Goal: Task Accomplishment & Management: Manage account settings

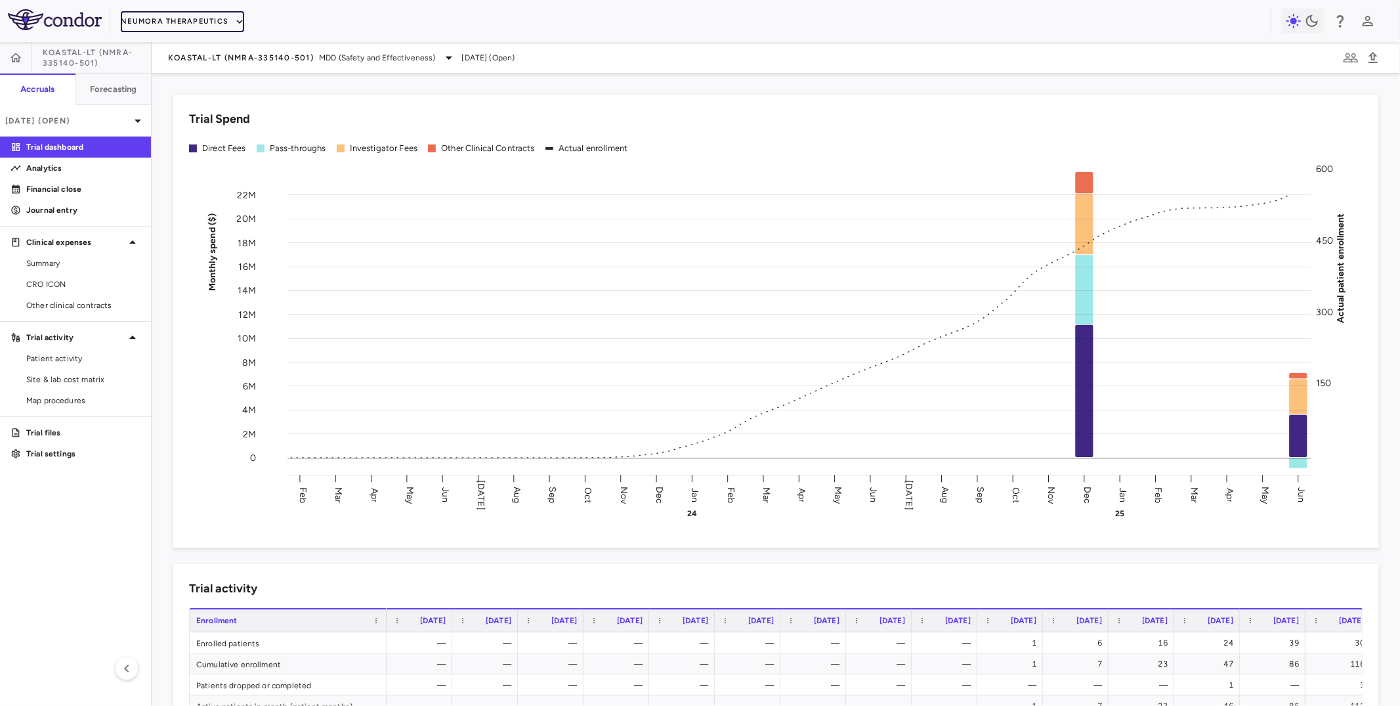
click at [209, 22] on button "Neumora Therapeutics" at bounding box center [182, 21] width 123 height 21
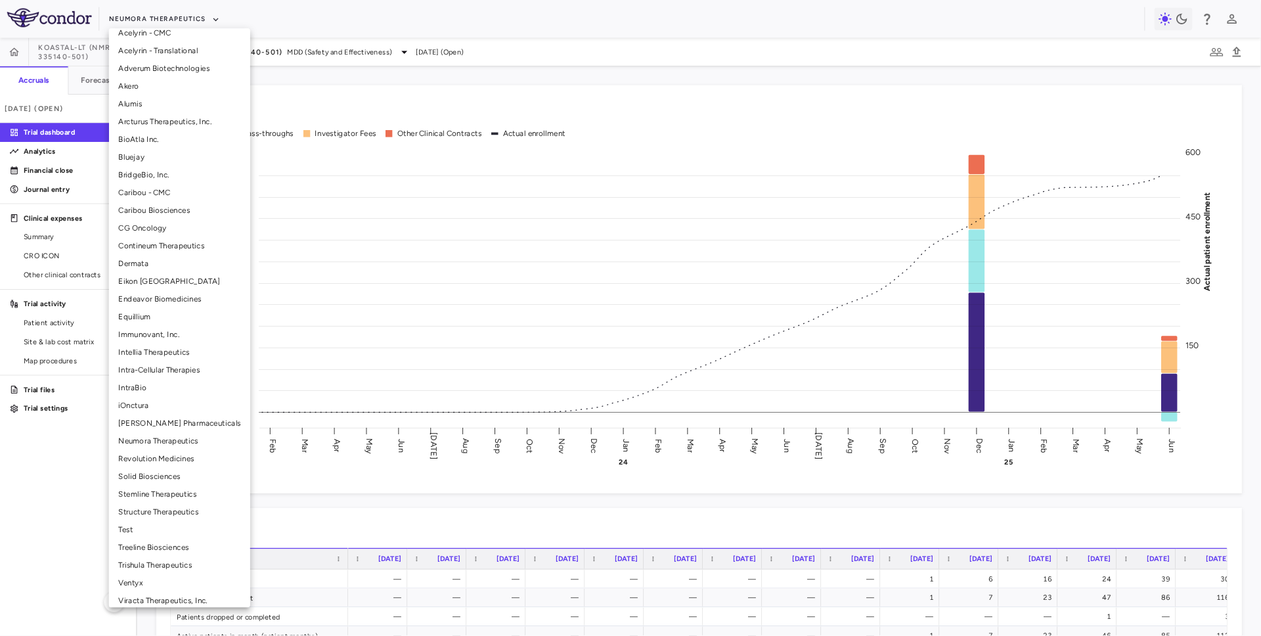
scroll to position [76, 0]
click at [156, 596] on li "Treeline Biosciences" at bounding box center [199, 602] width 157 height 20
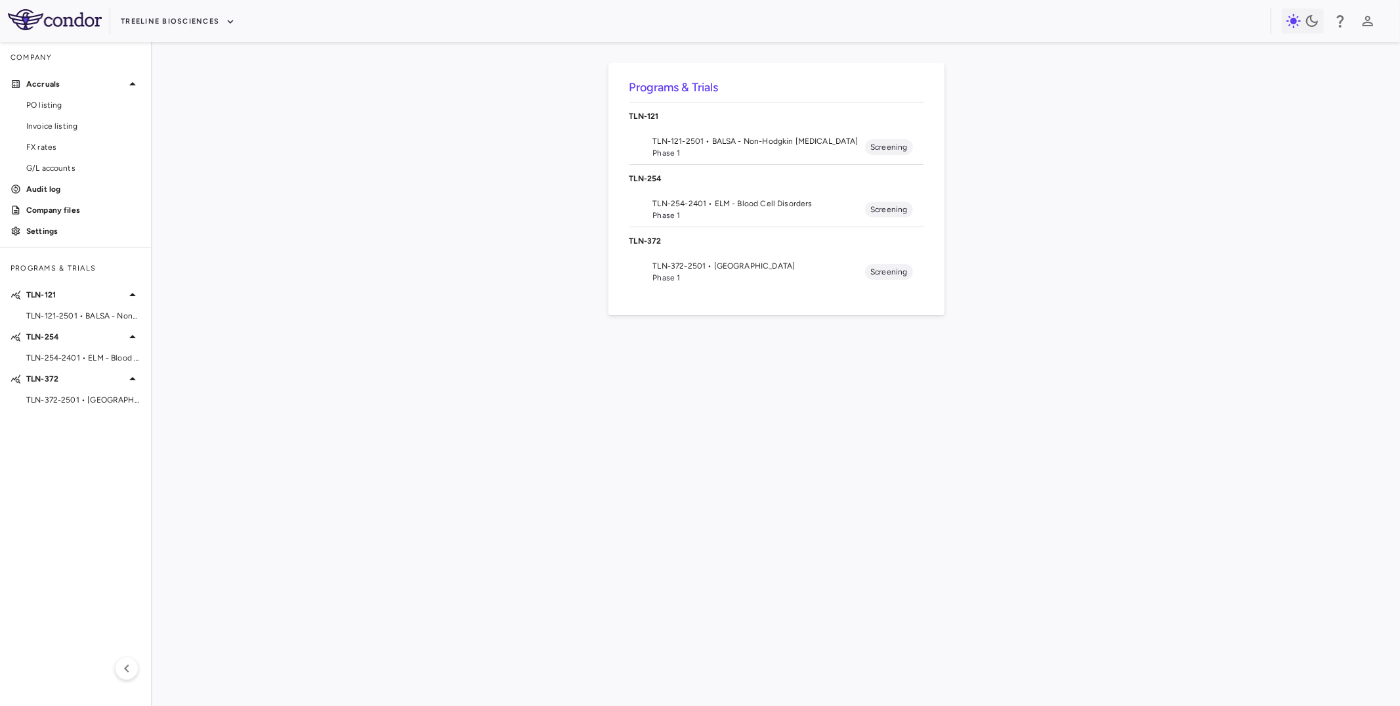
click at [743, 138] on span "TLN-121-2501 • BALSA - Non-Hodgkin Lymphomas" at bounding box center [759, 141] width 213 height 12
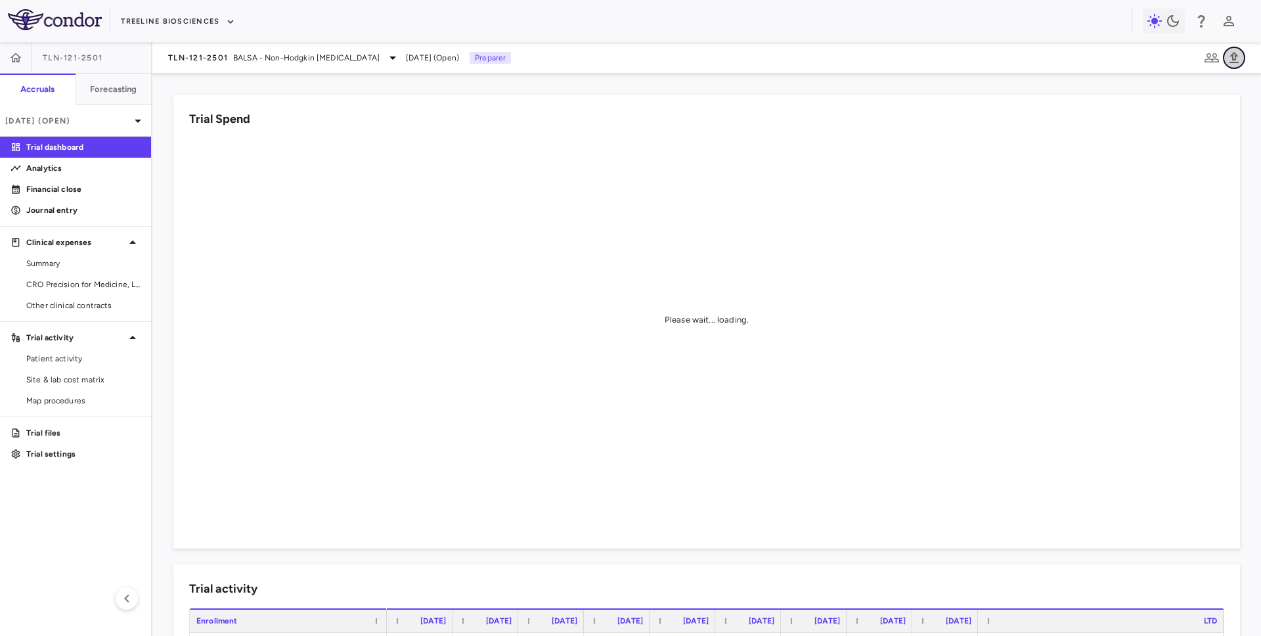
click at [1228, 52] on icon "button" at bounding box center [1234, 58] width 16 height 16
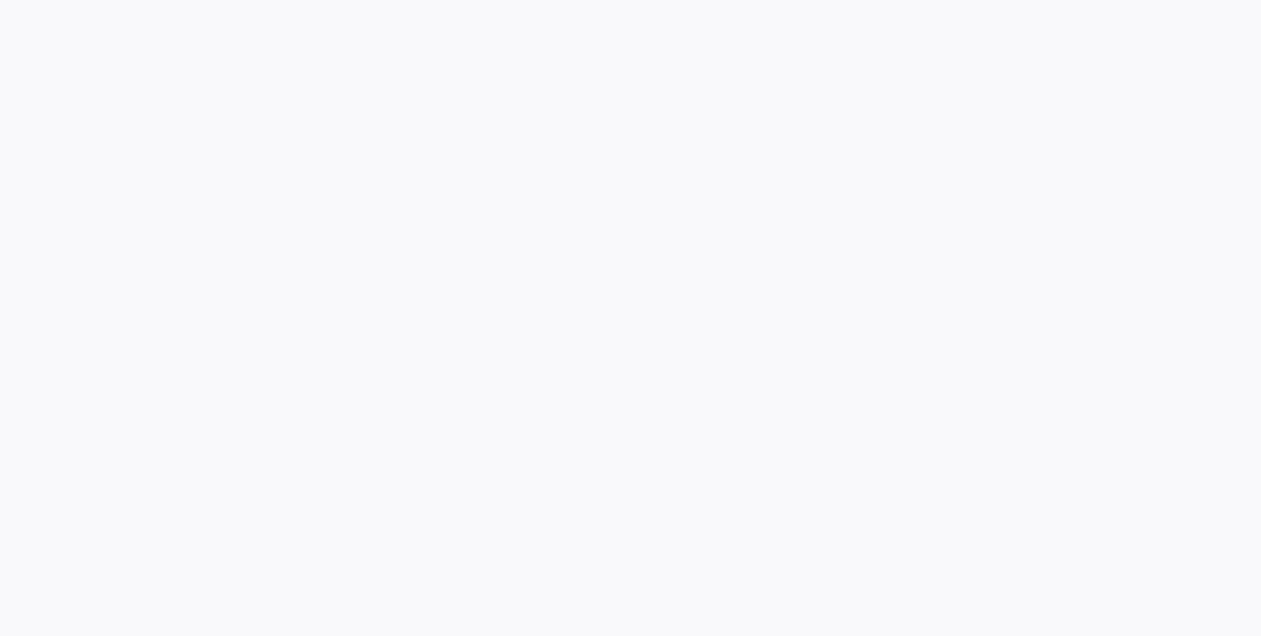
click at [1217, 114] on div at bounding box center [630, 318] width 1261 height 636
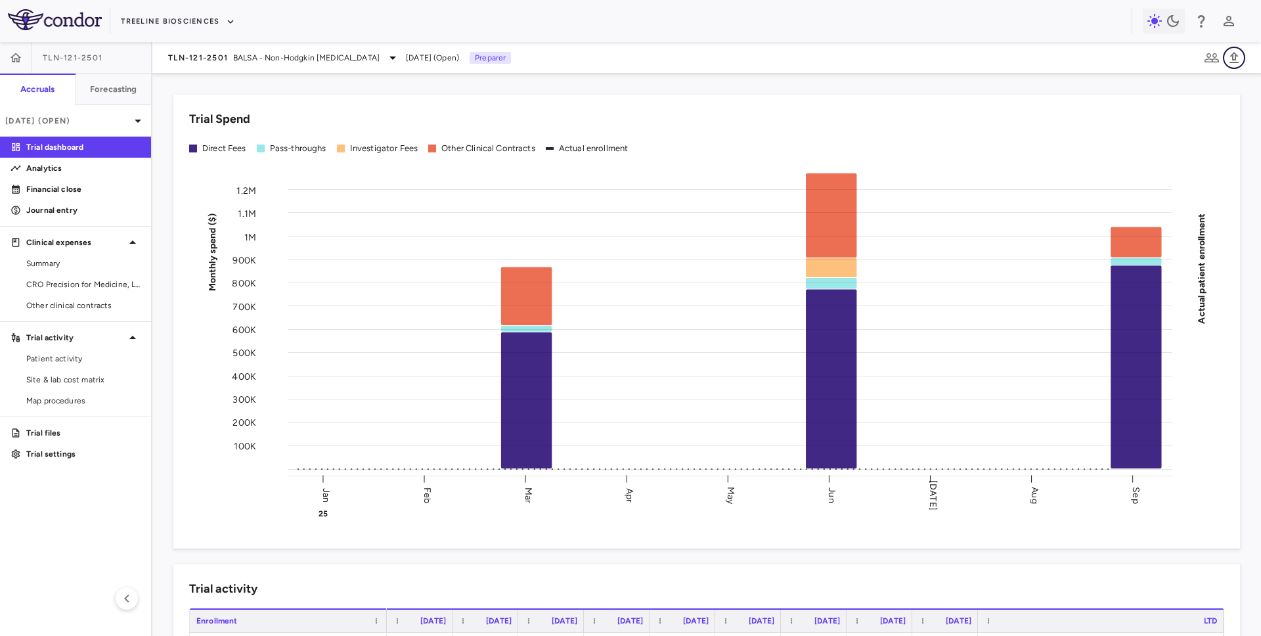
click at [1239, 53] on icon "button" at bounding box center [1234, 58] width 16 height 16
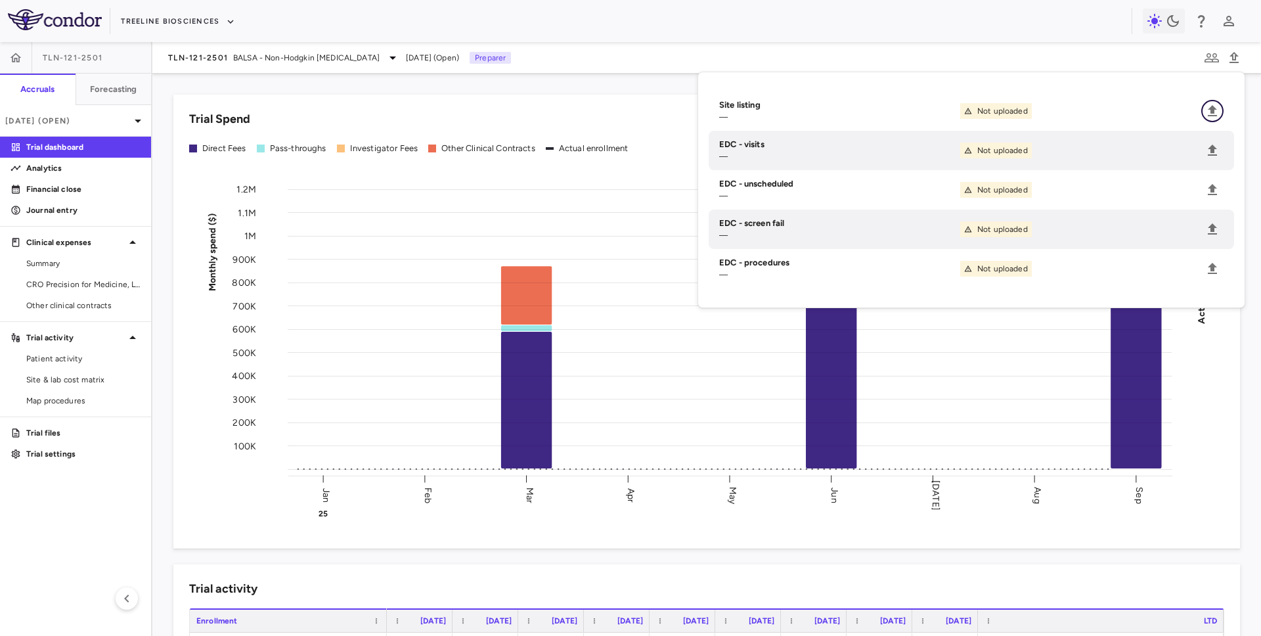
click at [1217, 111] on icon "Upload" at bounding box center [1212, 111] width 16 height 16
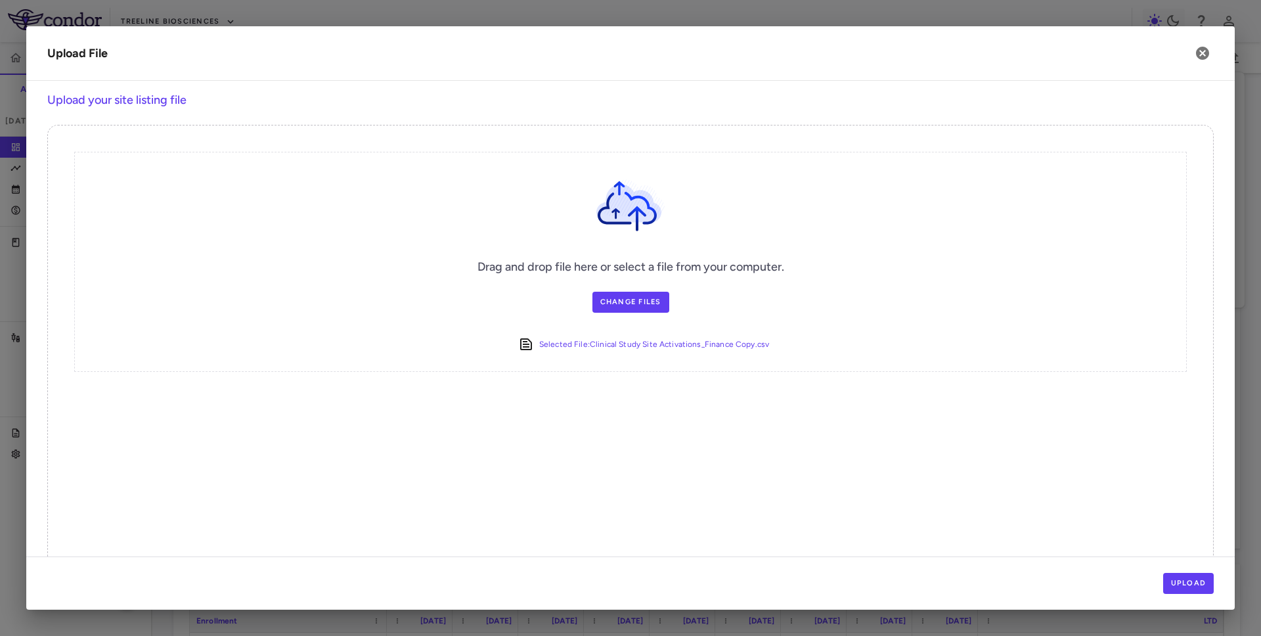
click at [1194, 571] on div "Upload" at bounding box center [630, 582] width 1208 height 53
click at [1186, 581] on button "Upload" at bounding box center [1188, 583] width 51 height 21
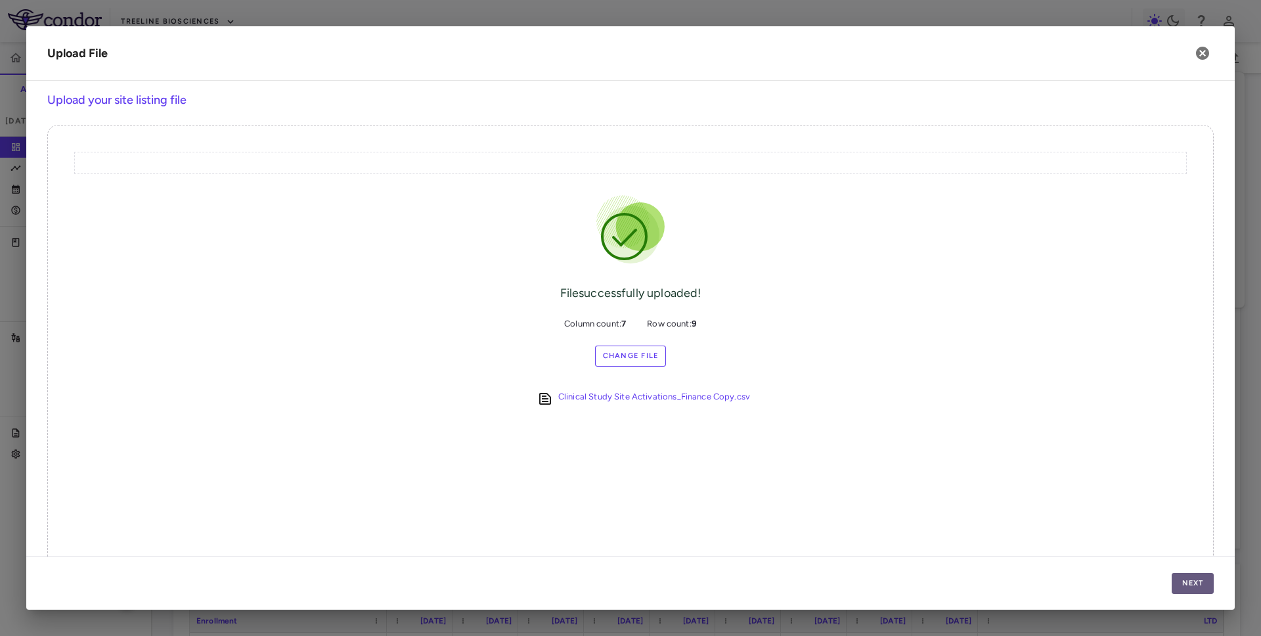
click at [1186, 581] on button "Next" at bounding box center [1192, 583] width 42 height 21
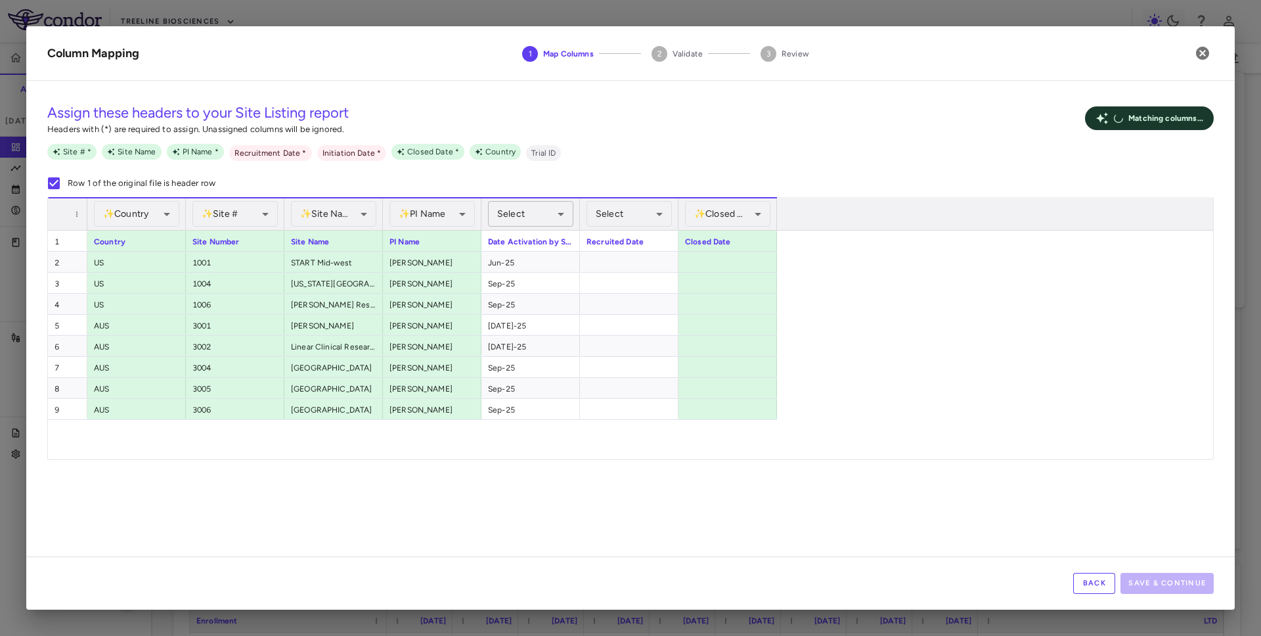
click at [532, 215] on body "Skip to sidebar Skip to main content Treeline Biosciences TLN-121-2501 Accruals…" at bounding box center [630, 318] width 1261 height 636
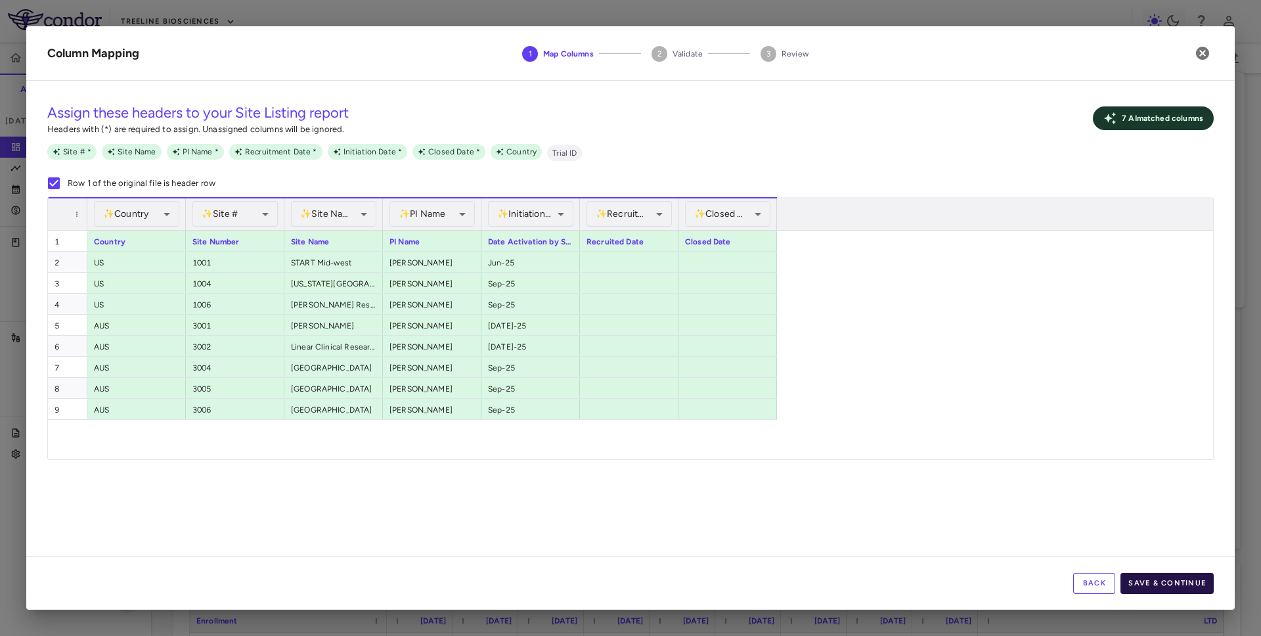
click at [1170, 580] on button "Save & Continue" at bounding box center [1166, 583] width 93 height 21
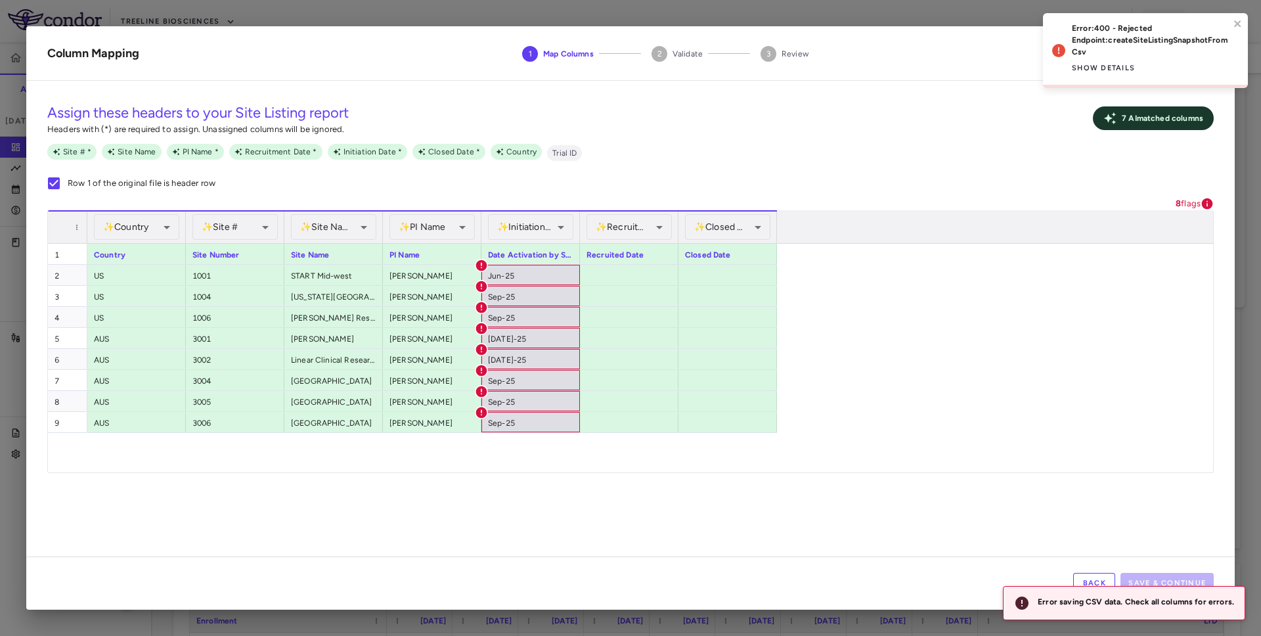
click at [1105, 578] on button "Back" at bounding box center [1094, 583] width 42 height 21
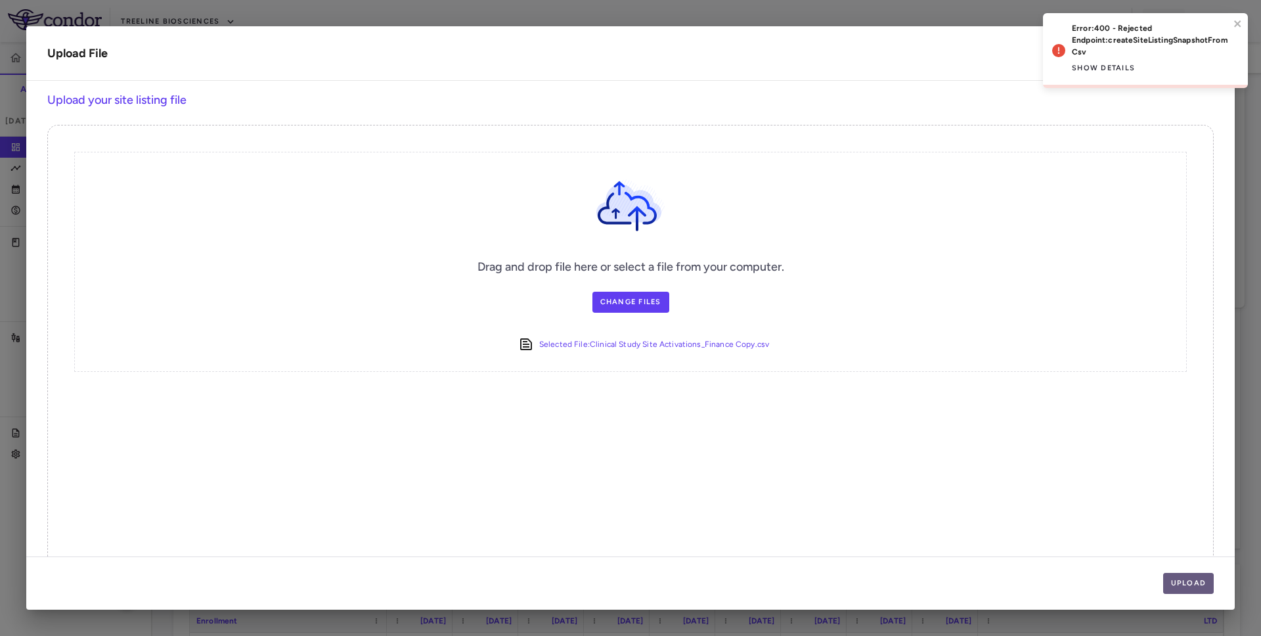
click at [1195, 578] on button "Upload" at bounding box center [1188, 583] width 51 height 21
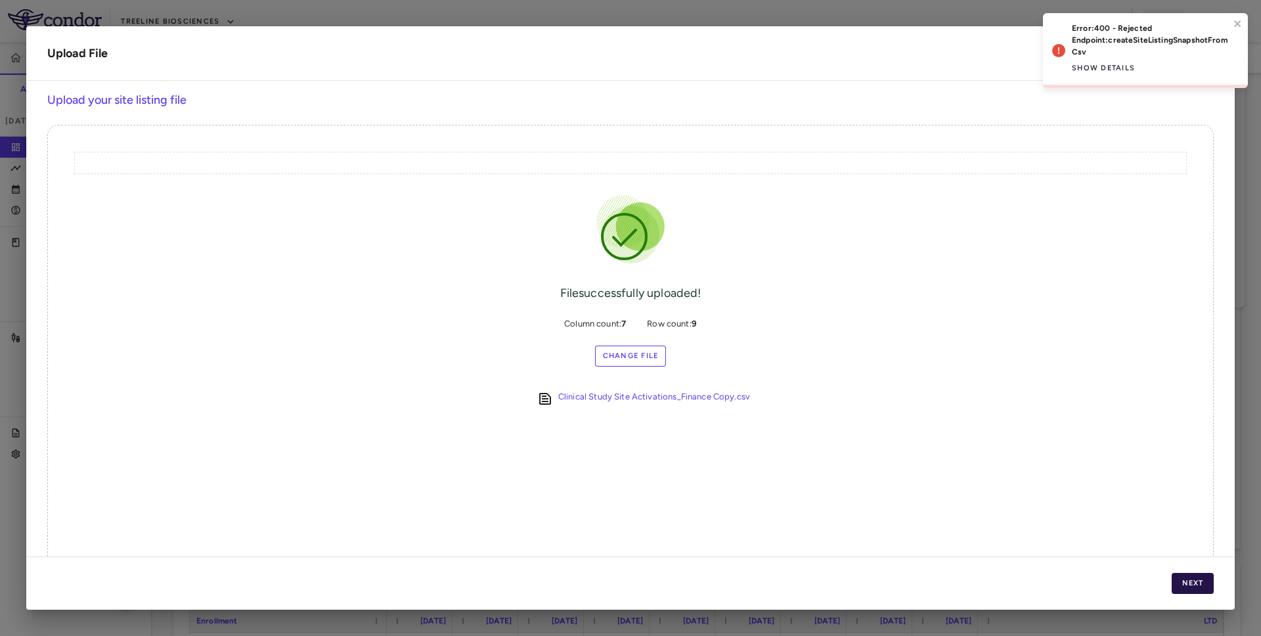
click at [1195, 578] on button "Next" at bounding box center [1192, 583] width 42 height 21
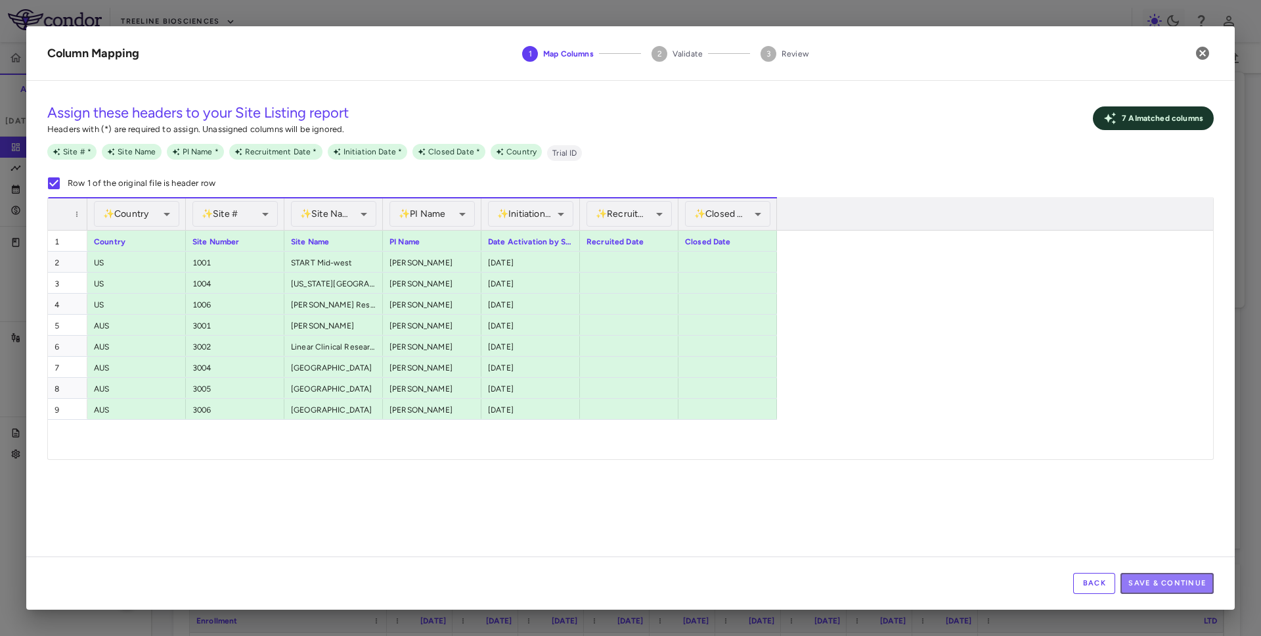
click at [1195, 578] on button "Save & Continue" at bounding box center [1166, 583] width 93 height 21
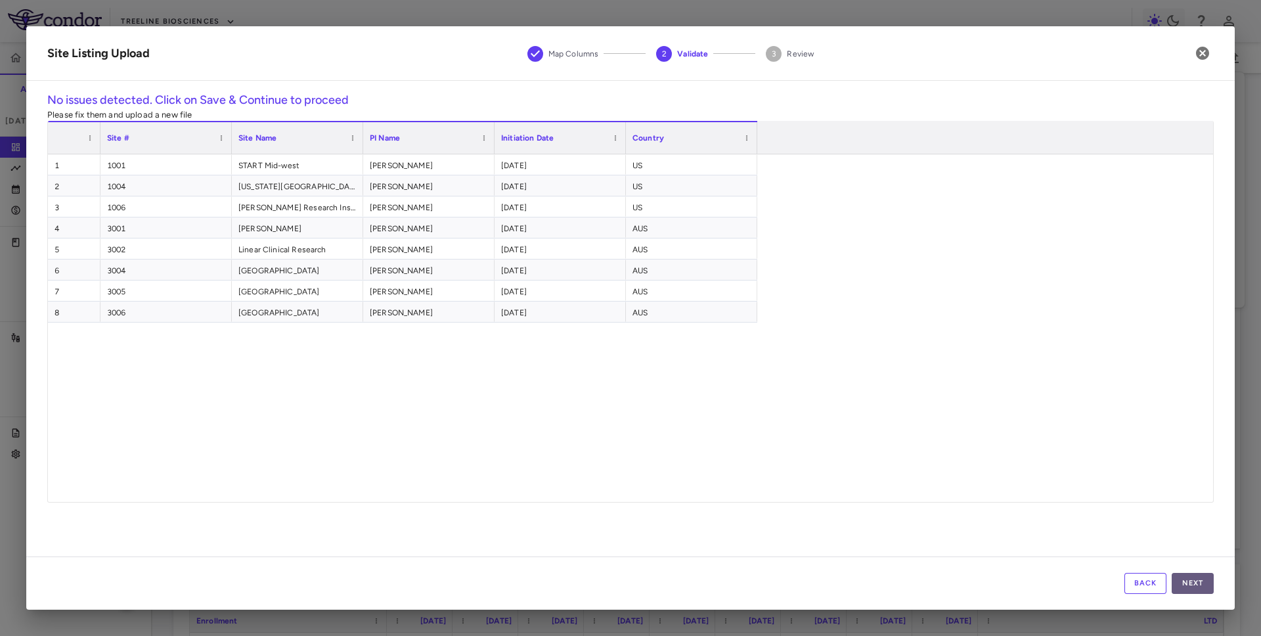
click at [1186, 582] on button "Next" at bounding box center [1192, 583] width 42 height 21
click at [1198, 47] on icon "button" at bounding box center [1202, 53] width 16 height 16
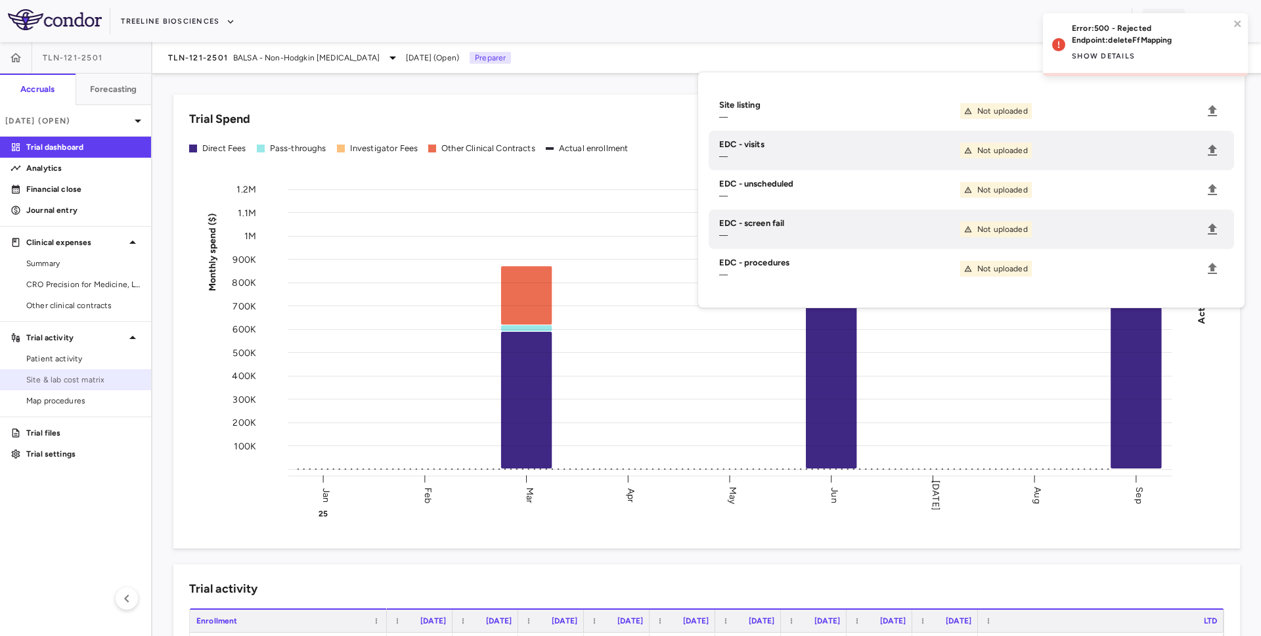
click at [74, 374] on span "Site & lab cost matrix" at bounding box center [83, 380] width 114 height 12
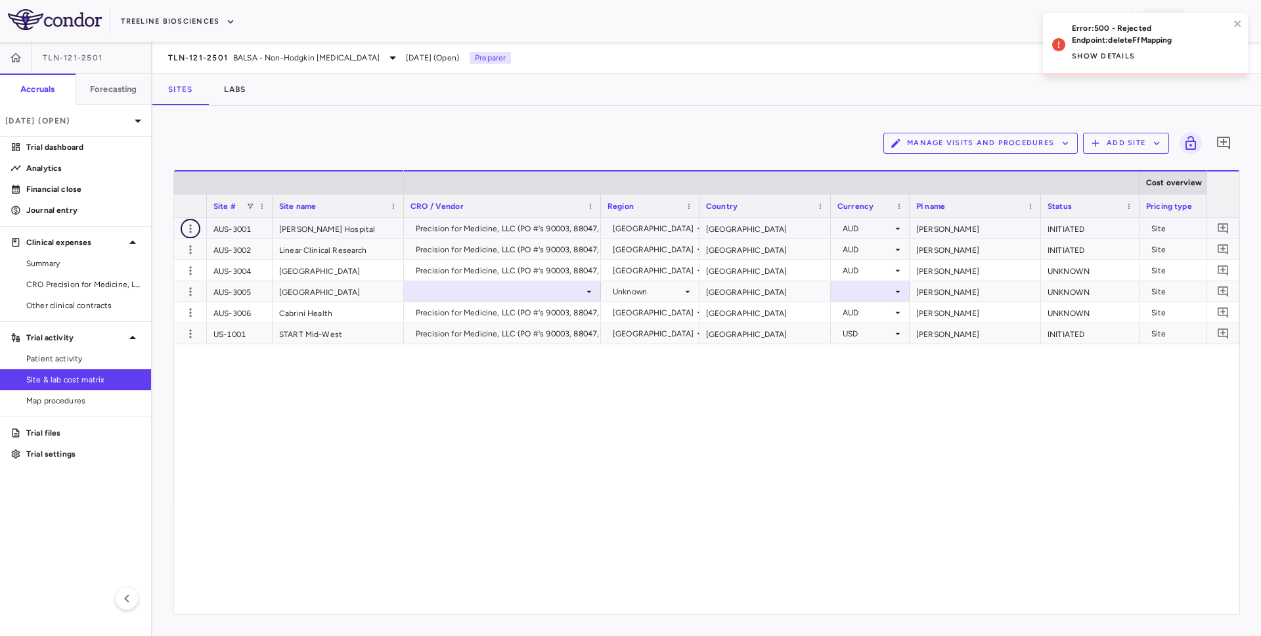
click at [194, 232] on icon "button" at bounding box center [190, 228] width 13 height 13
click at [181, 275] on div "Edit site" at bounding box center [139, 279] width 122 height 24
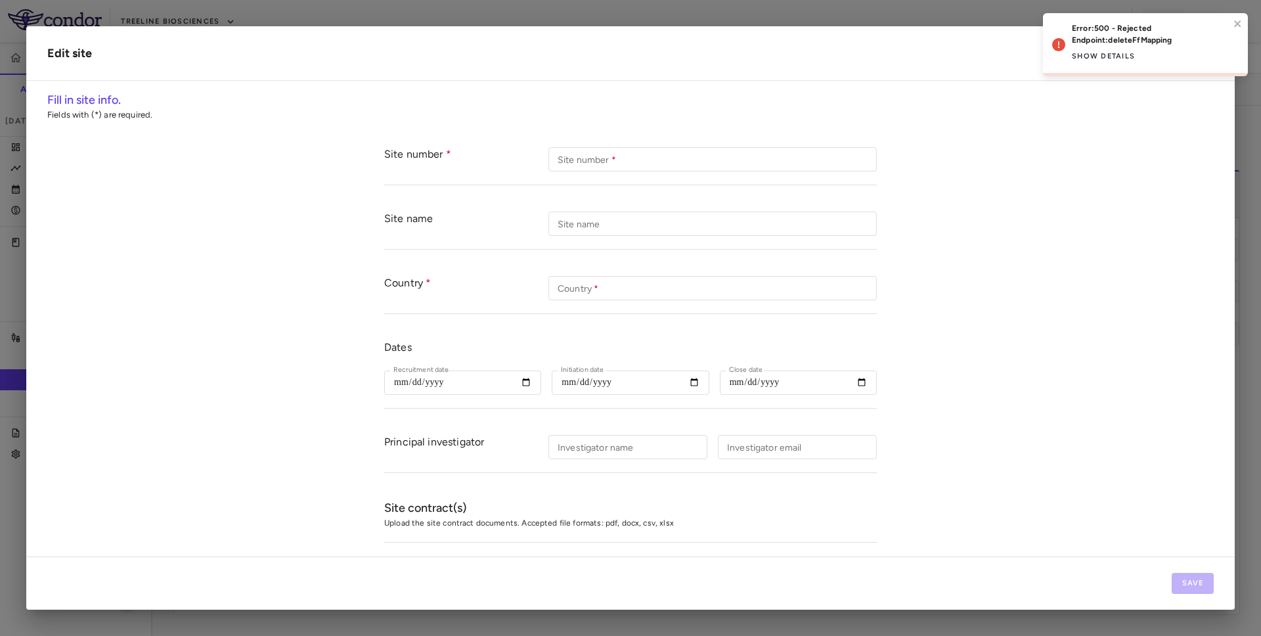
type input "********"
type input "**********"
type input "*********"
type input "**********"
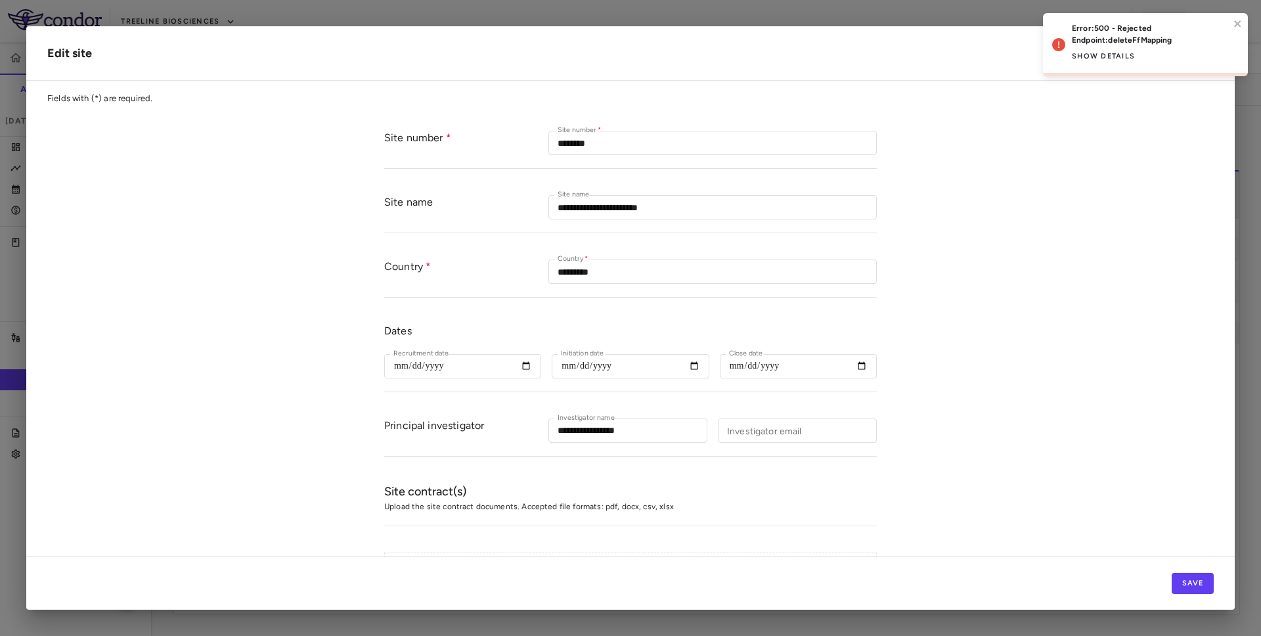
scroll to position [17, 0]
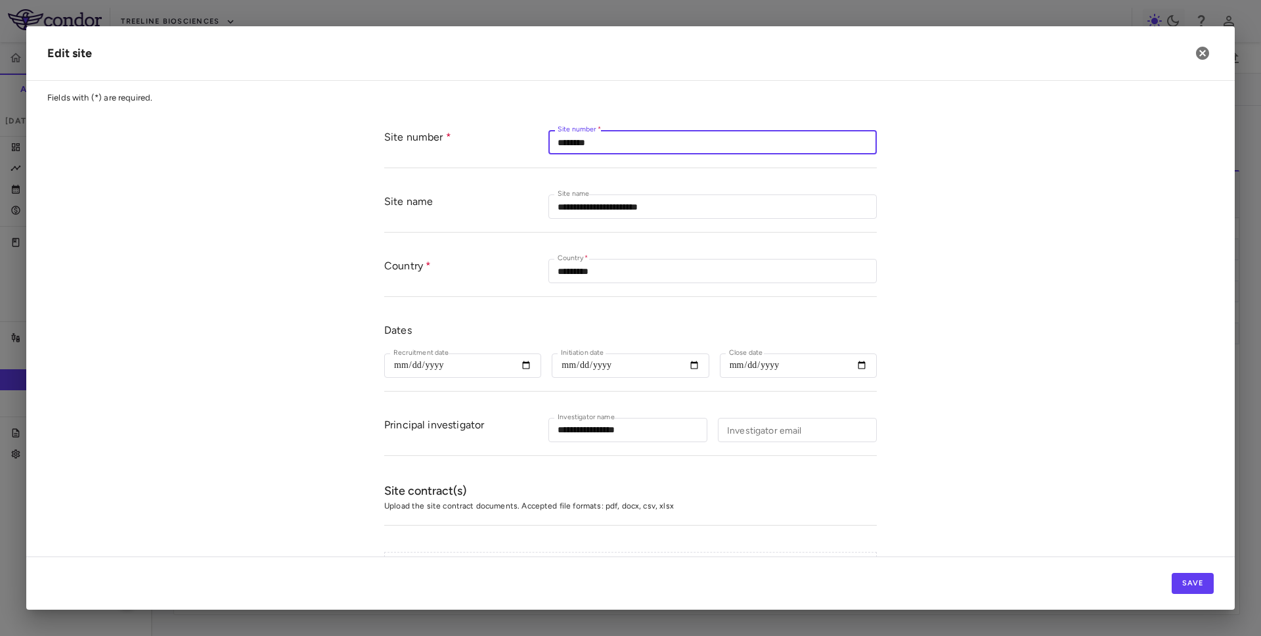
drag, startPoint x: 582, startPoint y: 146, endPoint x: 543, endPoint y: 142, distance: 38.9
click at [546, 142] on div "Site number Site number   * ******** Site number   *" at bounding box center [630, 142] width 492 height 51
type input "****"
click at [1187, 591] on button "Save" at bounding box center [1192, 583] width 42 height 21
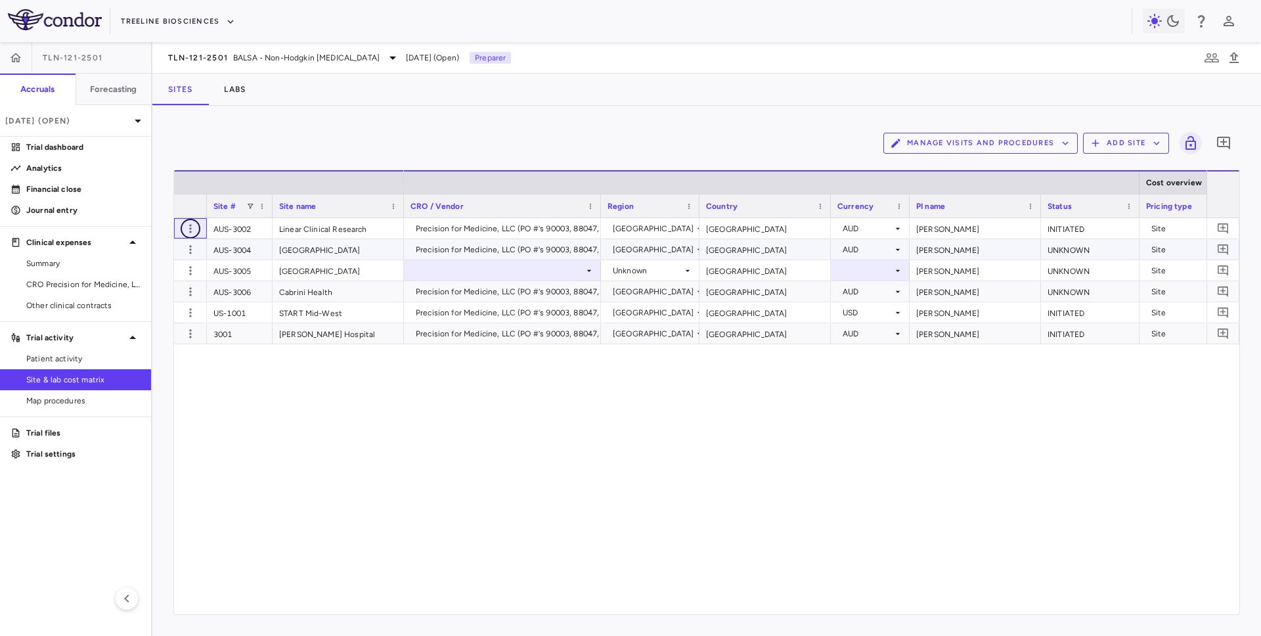
click at [190, 230] on icon "button" at bounding box center [190, 228] width 13 height 13
click at [183, 275] on div "Edit site" at bounding box center [139, 279] width 122 height 24
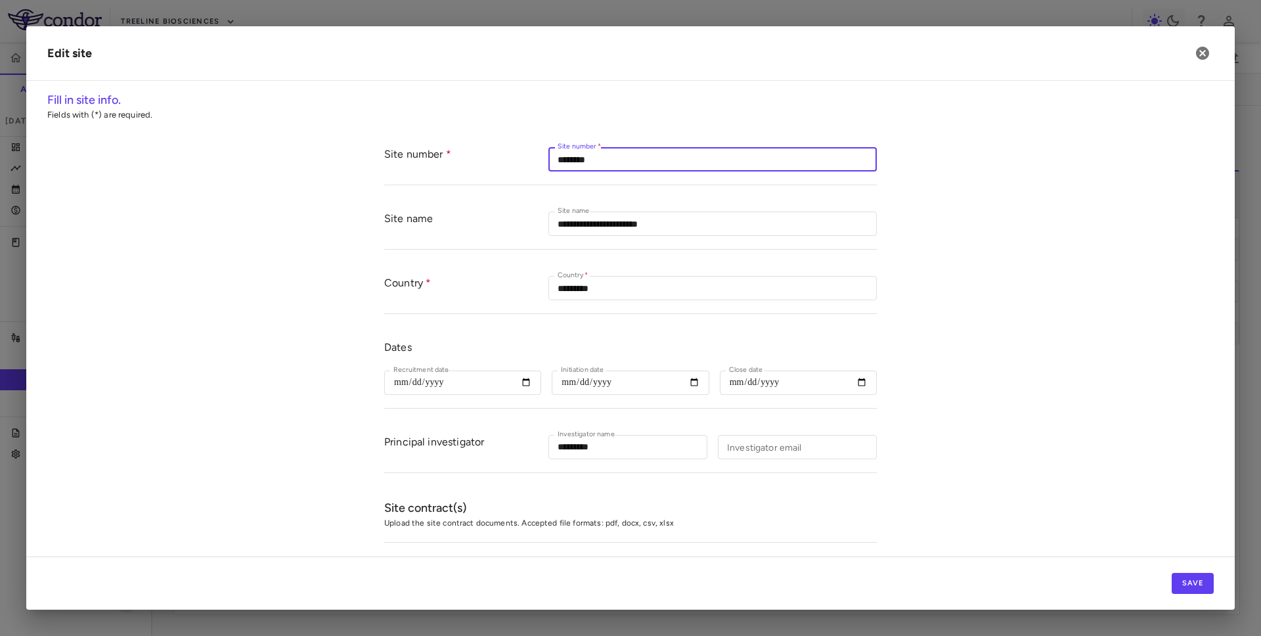
drag, startPoint x: 581, startPoint y: 160, endPoint x: 544, endPoint y: 148, distance: 39.2
click at [547, 149] on div "Site number Site number   * ******** Site number   *" at bounding box center [630, 159] width 492 height 51
type input "****"
click at [1189, 577] on button "Save" at bounding box center [1192, 583] width 42 height 21
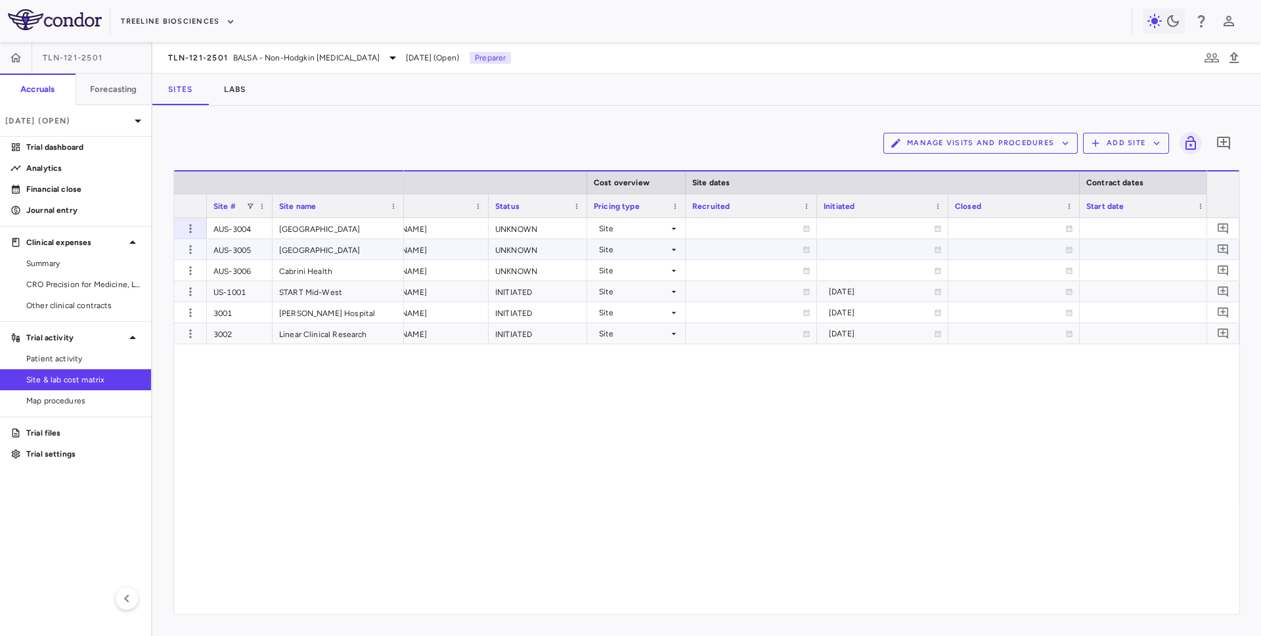
scroll to position [0, 0]
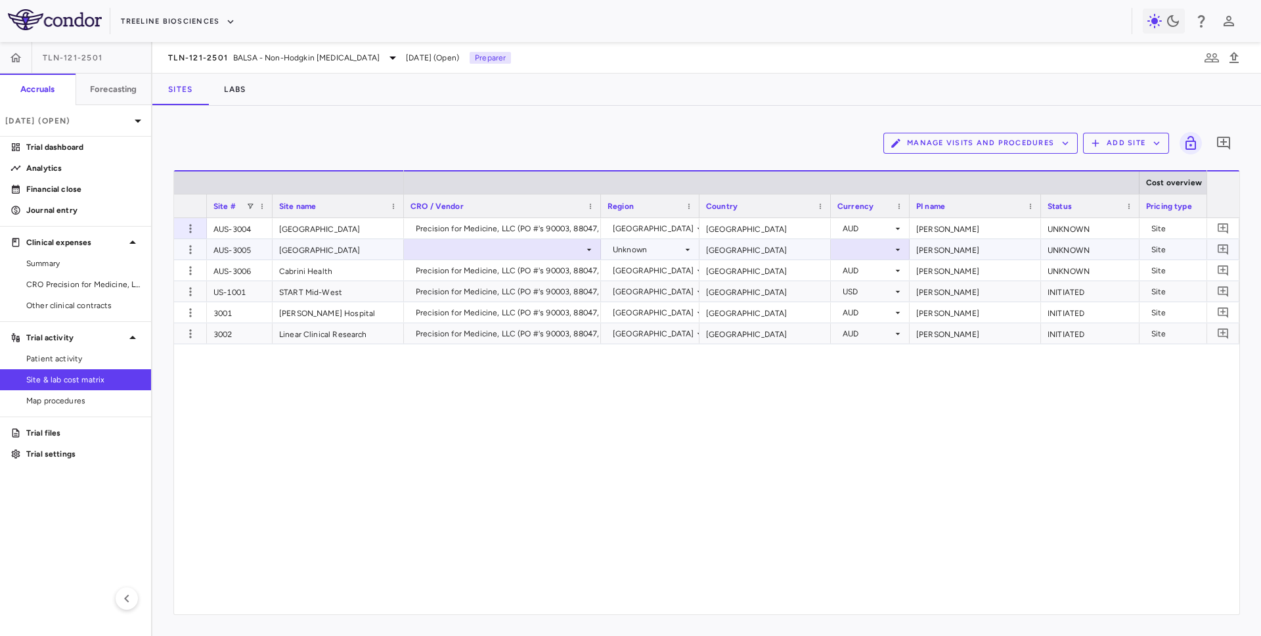
click at [501, 254] on div at bounding box center [502, 249] width 184 height 19
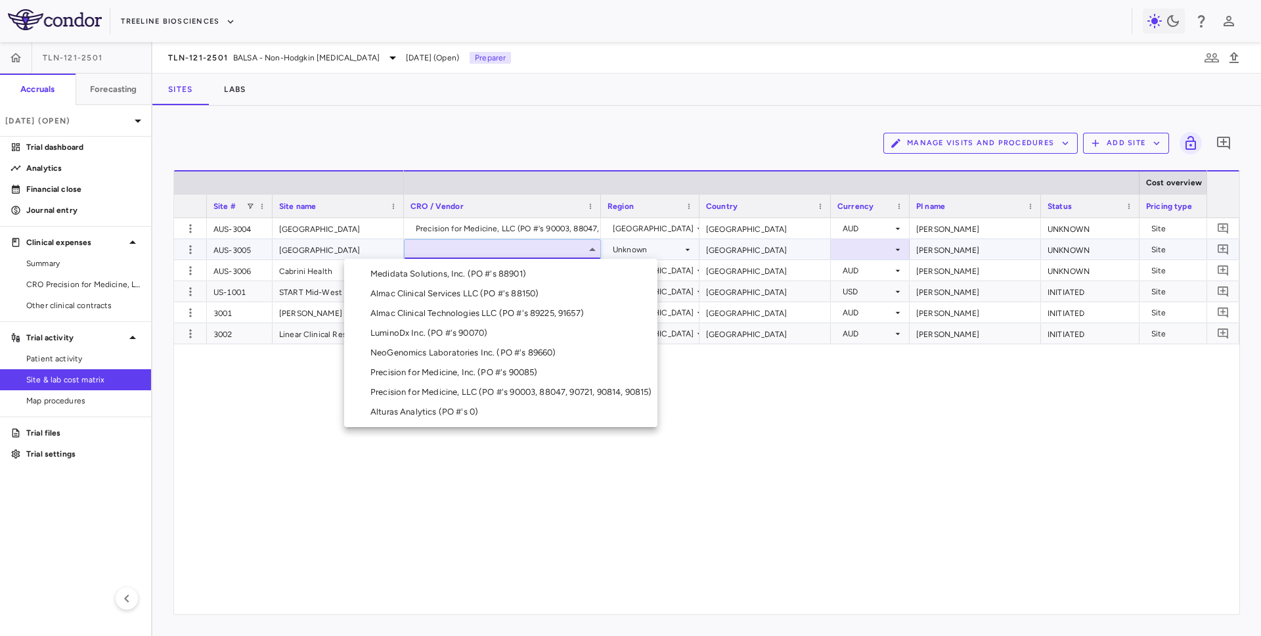
drag, startPoint x: 416, startPoint y: 370, endPoint x: 433, endPoint y: 388, distance: 25.1
click at [433, 388] on ul "Select Medidata Solutions, Inc. (PO #'s 88901) Almac Clinical Services LLC (PO …" at bounding box center [500, 343] width 313 height 168
click at [433, 388] on div "Precision for Medicine, LLC (PO #'s 90003, 88047, 90721, 90814, 90815)" at bounding box center [513, 392] width 287 height 12
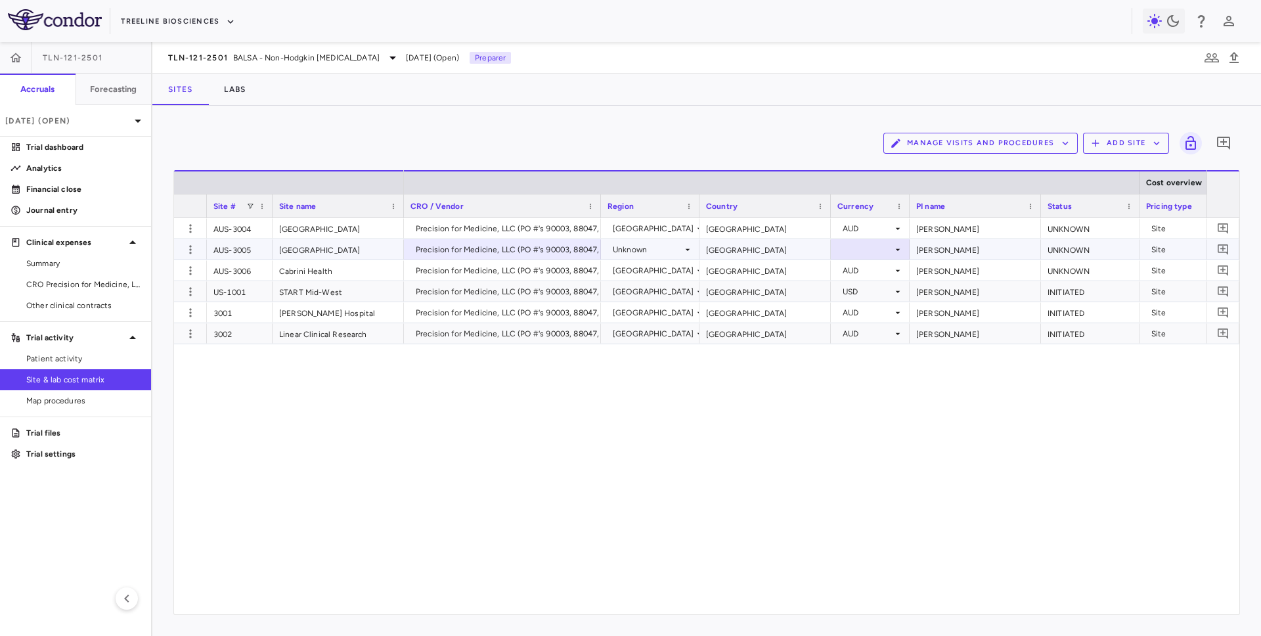
click at [639, 248] on div "Unknown" at bounding box center [648, 249] width 70 height 21
click at [647, 270] on div "Australia" at bounding box center [675, 274] width 95 height 12
click at [198, 227] on button "button" at bounding box center [191, 229] width 20 height 20
click at [169, 276] on div "Edit site" at bounding box center [139, 279] width 122 height 24
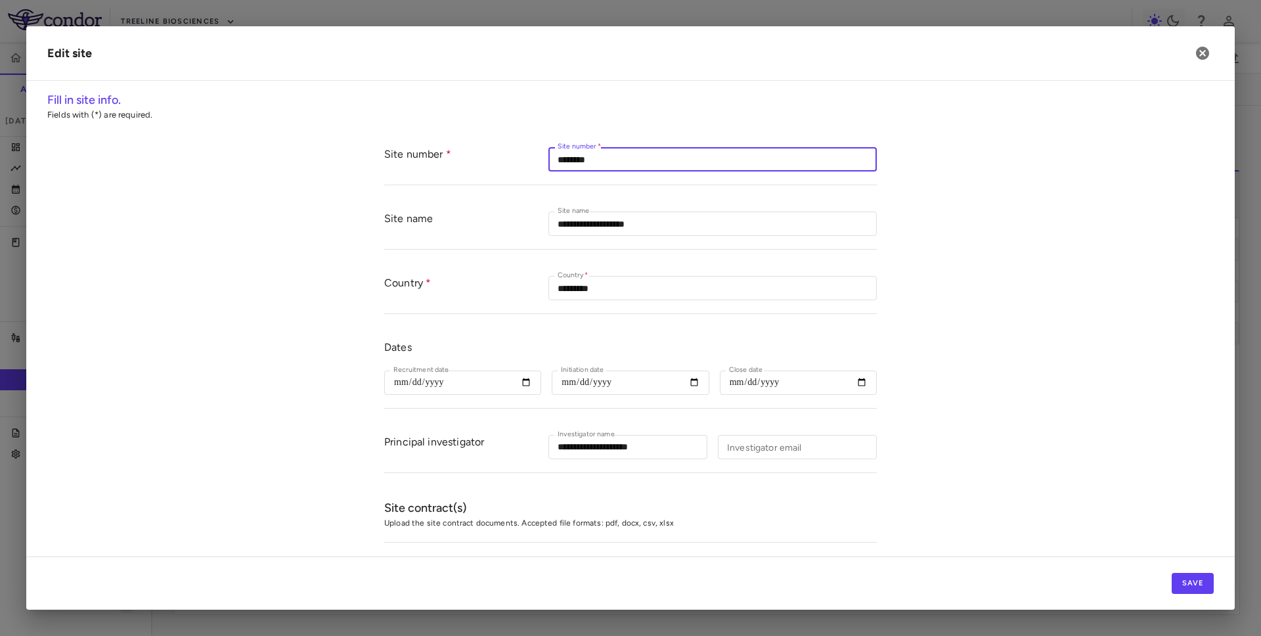
drag, startPoint x: 583, startPoint y: 157, endPoint x: 545, endPoint y: 162, distance: 38.4
click at [545, 162] on div "Site number Site number   * ******** Site number   *" at bounding box center [630, 159] width 492 height 51
type input "****"
click at [1194, 574] on button "Save" at bounding box center [1192, 583] width 42 height 21
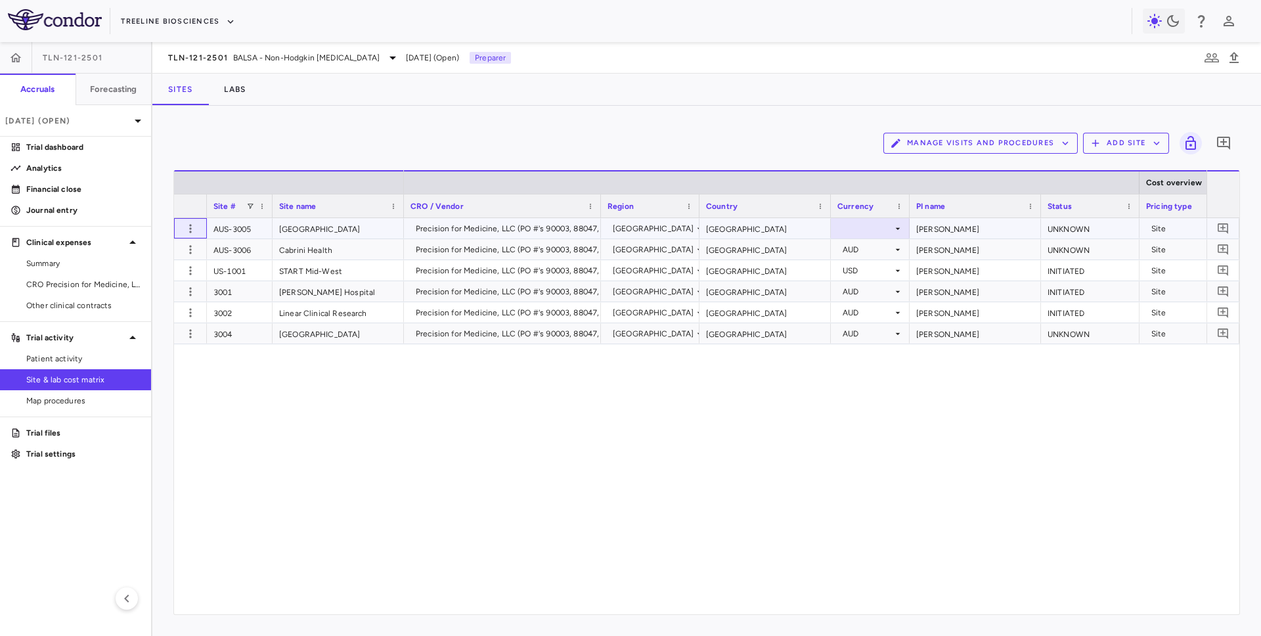
click at [179, 235] on div at bounding box center [190, 228] width 33 height 20
click at [185, 233] on icon "button" at bounding box center [190, 228] width 13 height 13
click at [172, 274] on div "Edit site" at bounding box center [139, 279] width 122 height 24
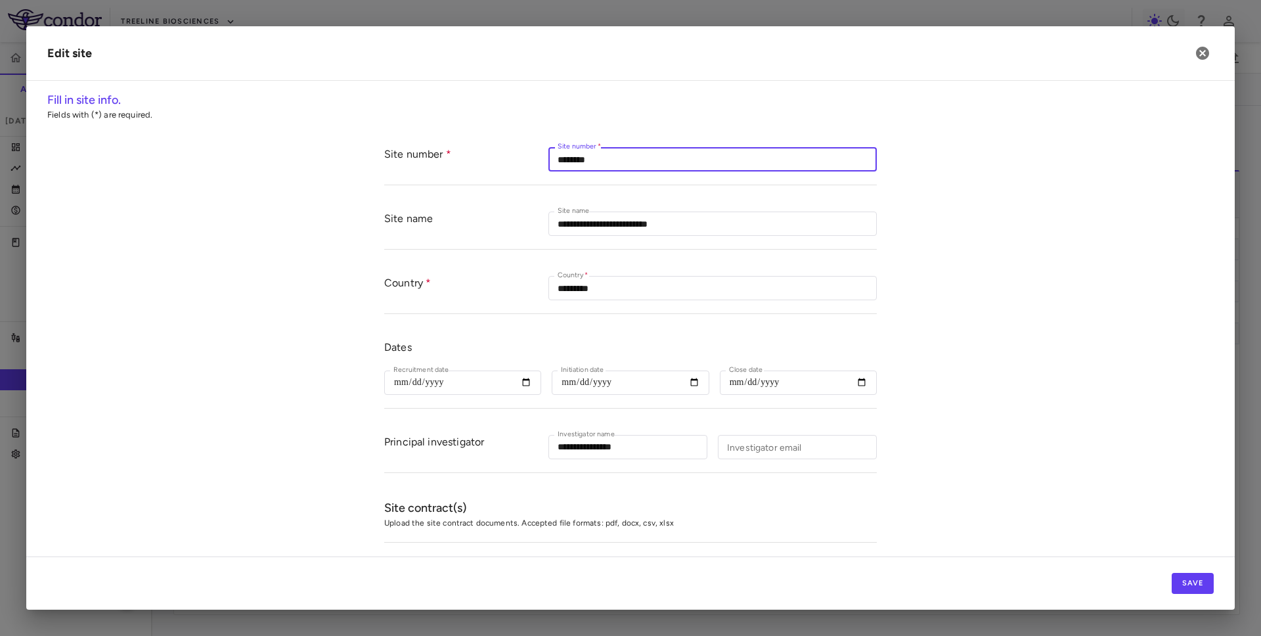
drag, startPoint x: 581, startPoint y: 161, endPoint x: 536, endPoint y: 152, distance: 46.2
click at [536, 154] on div "Site number Site number   * ******** Site number   *" at bounding box center [630, 159] width 492 height 51
type input "****"
click at [1198, 582] on button "Save" at bounding box center [1192, 583] width 42 height 21
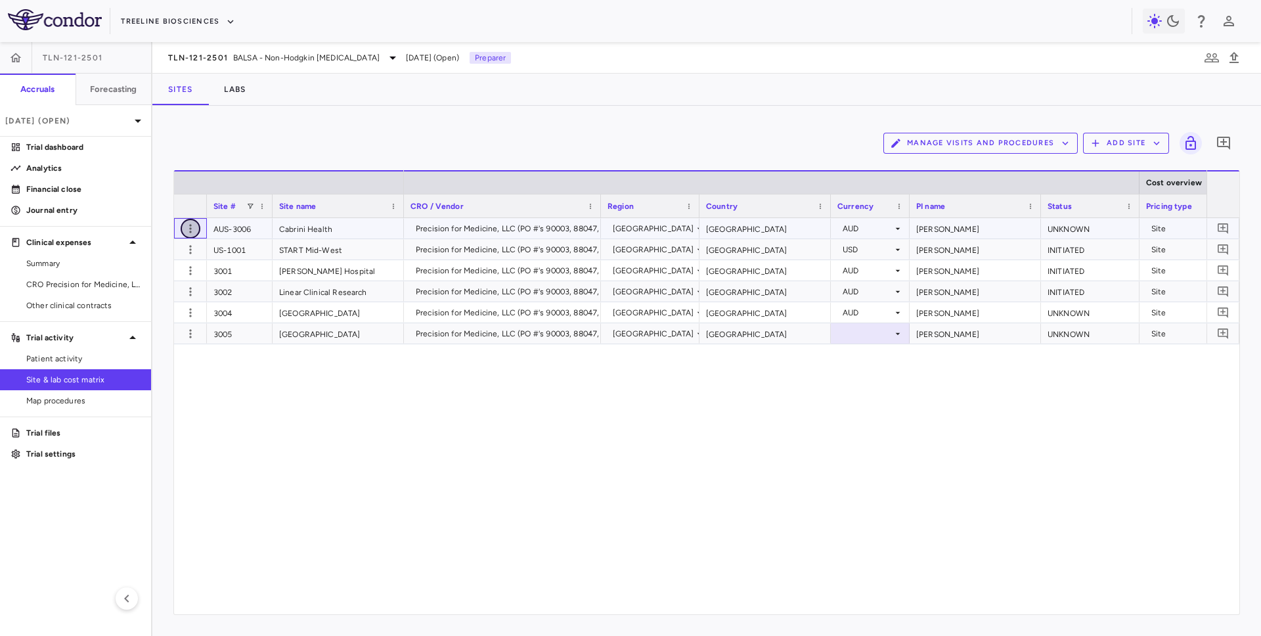
click at [186, 232] on icon "button" at bounding box center [190, 228] width 13 height 13
click at [183, 270] on div "Edit site" at bounding box center [139, 279] width 122 height 24
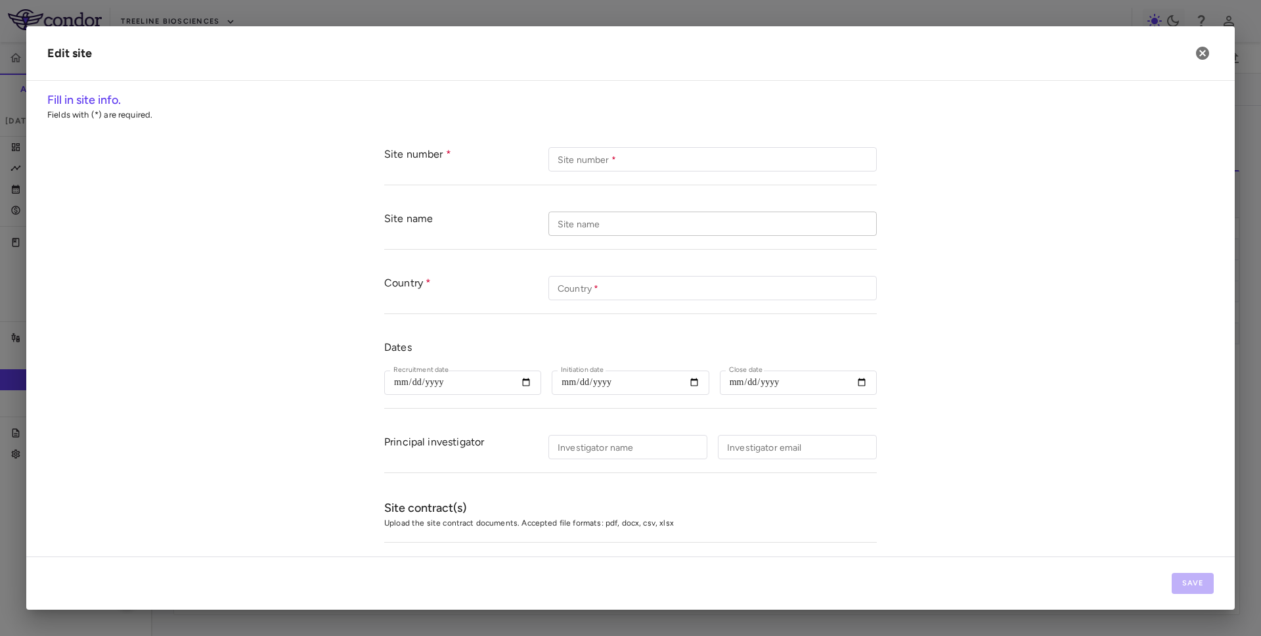
type input "********"
type input "**********"
type input "*********"
type input "**********"
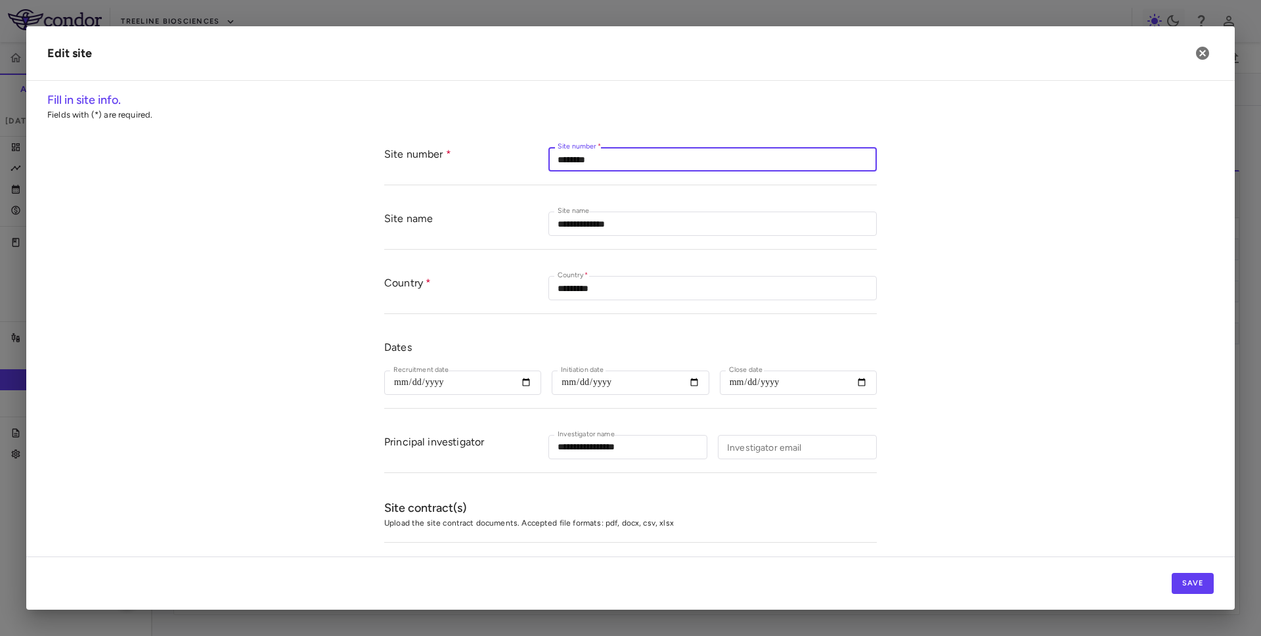
drag, startPoint x: 581, startPoint y: 157, endPoint x: 524, endPoint y: 132, distance: 62.3
click at [530, 141] on div "Site number Site number   * ******** Site number   *" at bounding box center [630, 159] width 492 height 51
type input "****"
click at [1180, 582] on button "Save" at bounding box center [1192, 583] width 42 height 21
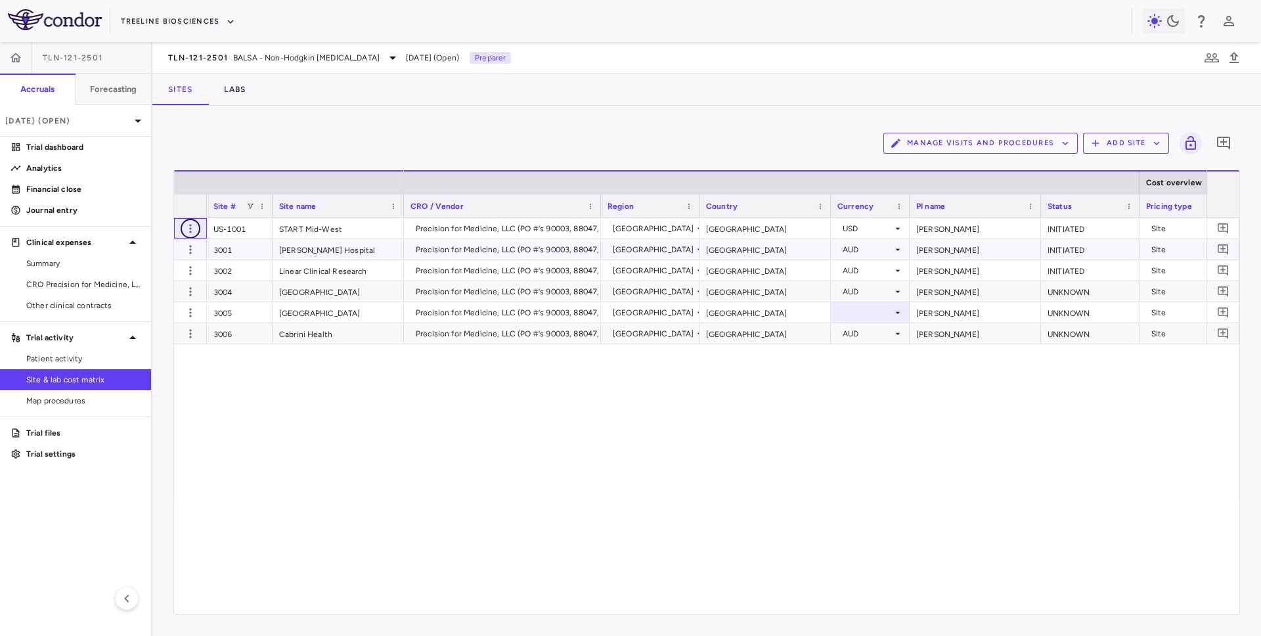
click at [186, 233] on icon "button" at bounding box center [190, 228] width 13 height 13
click at [179, 280] on div "Edit site" at bounding box center [139, 279] width 122 height 24
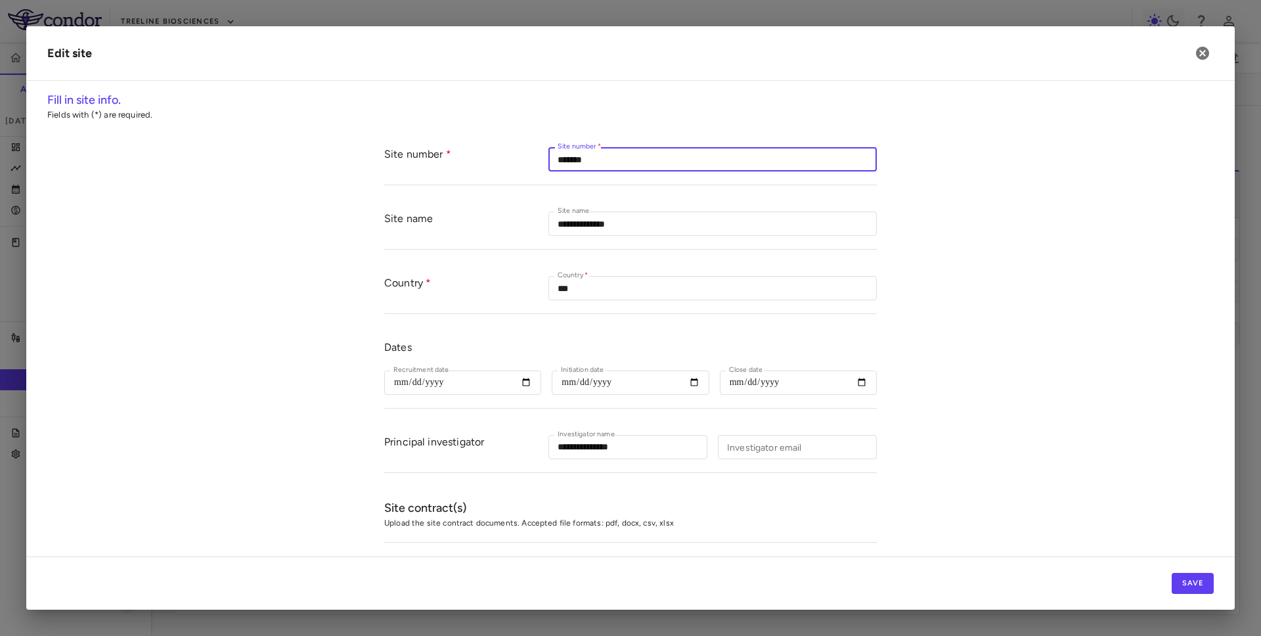
drag, startPoint x: 575, startPoint y: 159, endPoint x: 520, endPoint y: 145, distance: 56.8
click at [524, 152] on div "Site number Site number   * ******* Site number   *" at bounding box center [630, 159] width 492 height 51
type input "****"
click at [1192, 583] on button "Save" at bounding box center [1192, 583] width 42 height 21
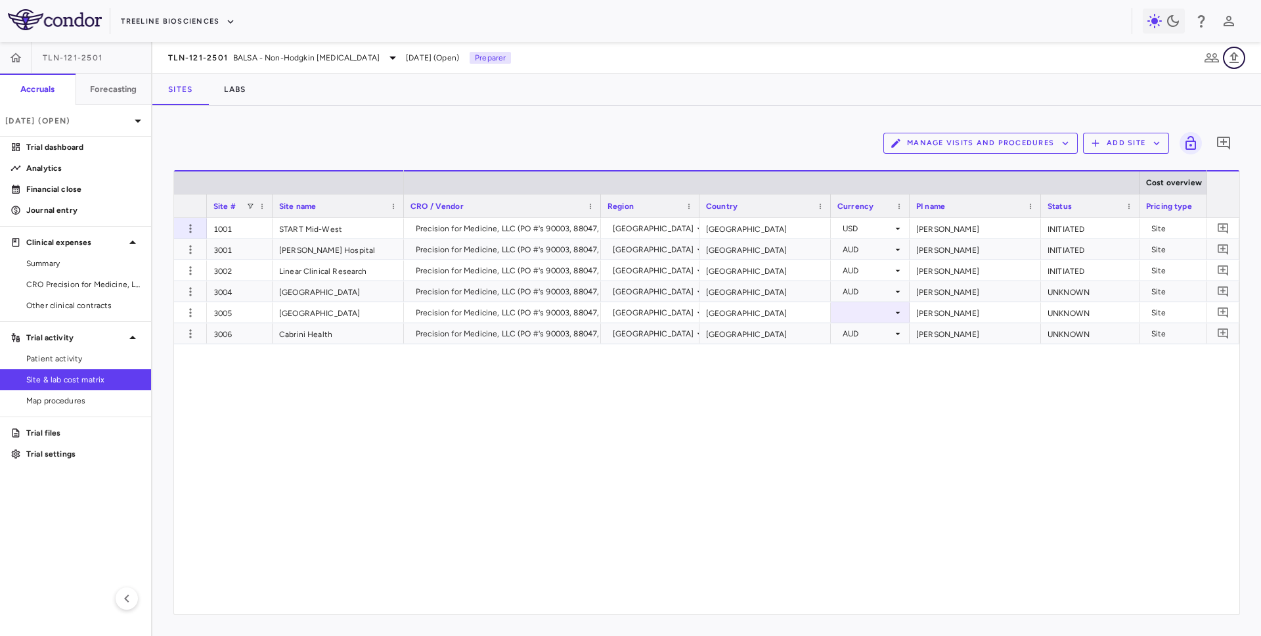
click at [1224, 63] on button "button" at bounding box center [1233, 58] width 22 height 22
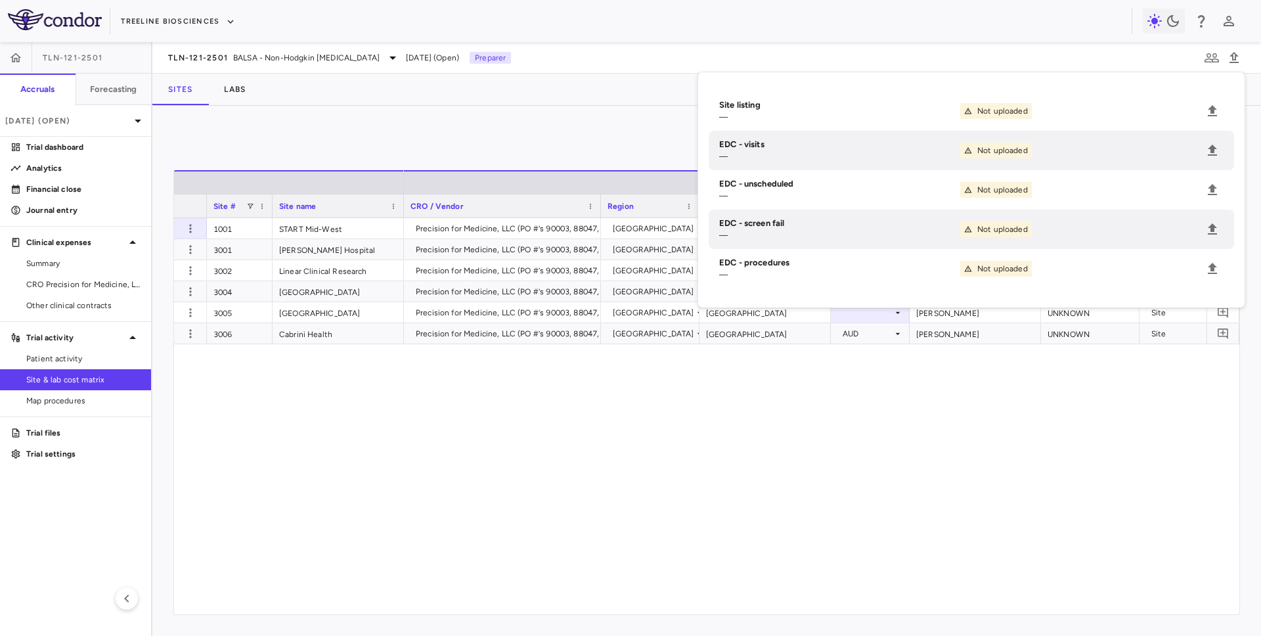
click at [1179, 108] on li "Site listing — Not uploaded" at bounding box center [970, 110] width 525 height 39
click at [1219, 108] on icon "Upload" at bounding box center [1212, 111] width 16 height 16
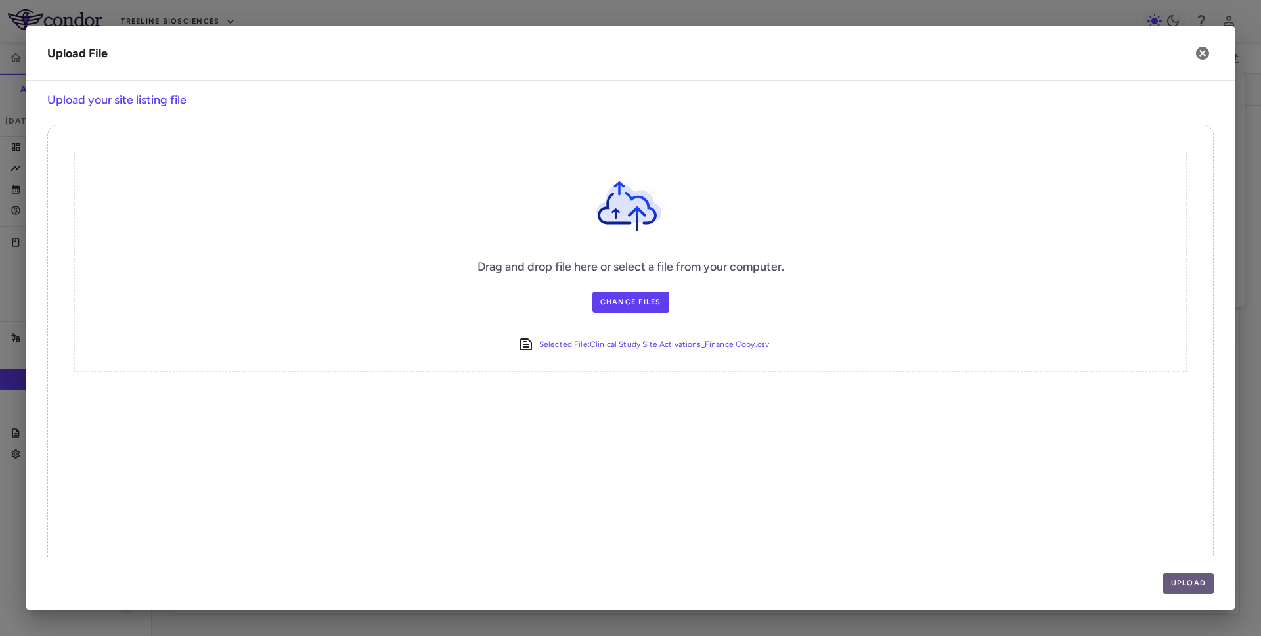
click at [1193, 576] on button "Upload" at bounding box center [1188, 583] width 51 height 21
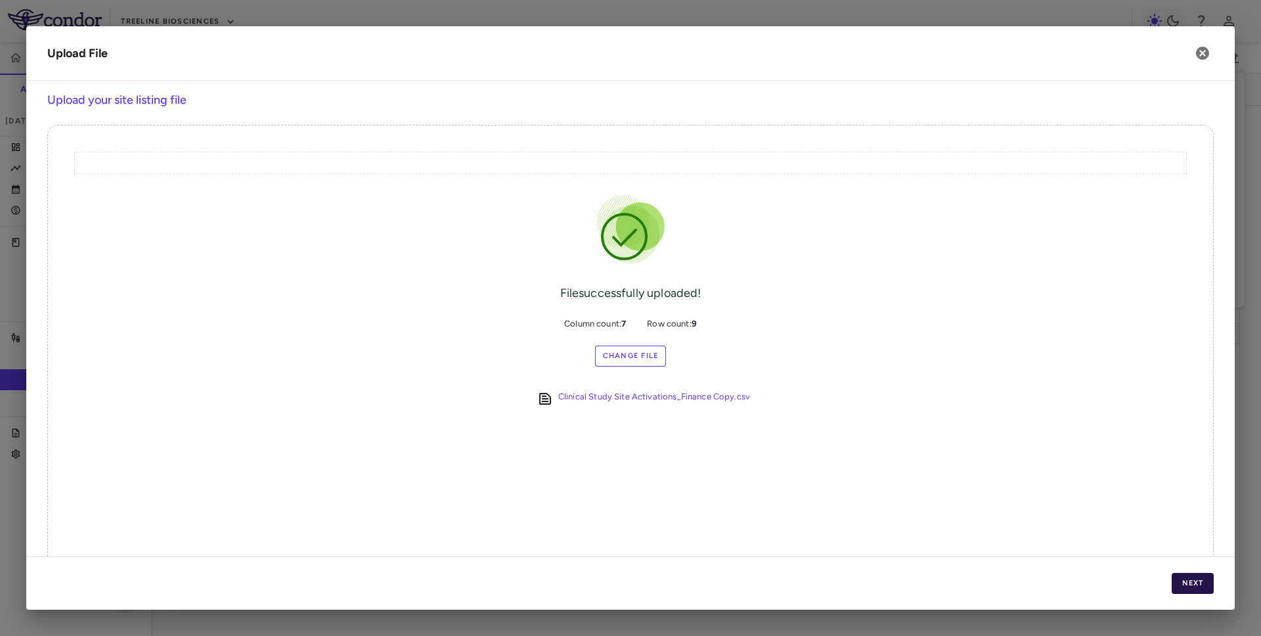
click at [1193, 576] on button "Next" at bounding box center [1192, 583] width 42 height 21
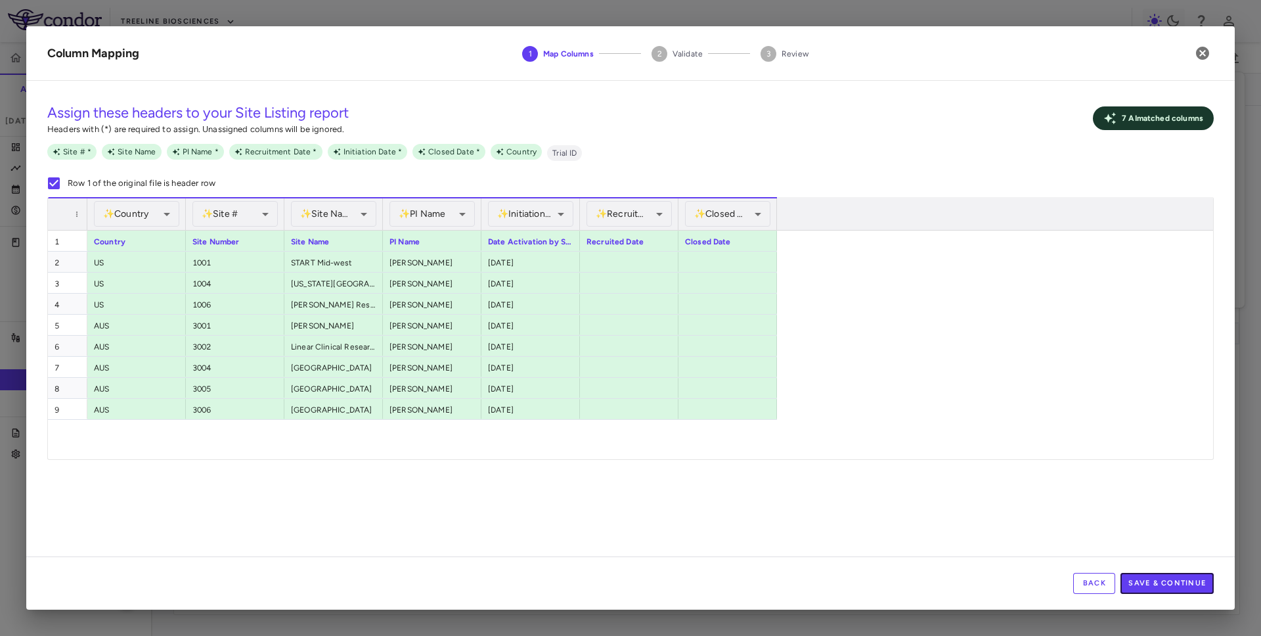
click at [1193, 576] on button "Save & Continue" at bounding box center [1166, 583] width 93 height 21
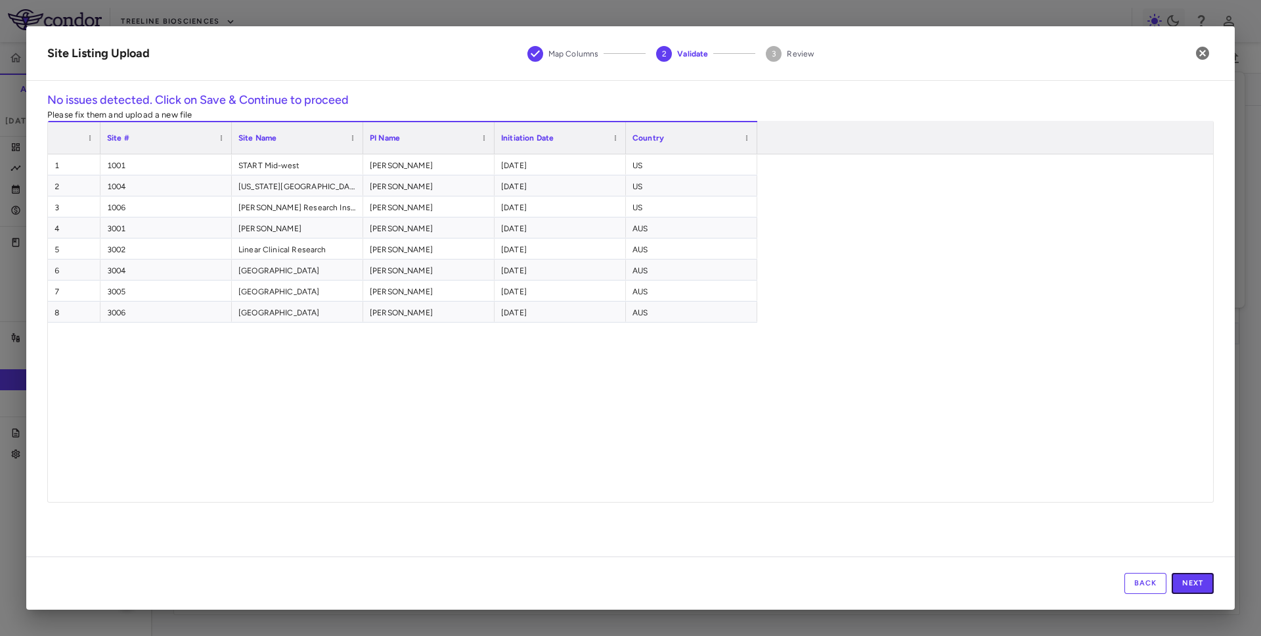
click at [1193, 576] on button "Next" at bounding box center [1192, 583] width 42 height 21
click at [1193, 576] on button "Save" at bounding box center [1192, 583] width 42 height 21
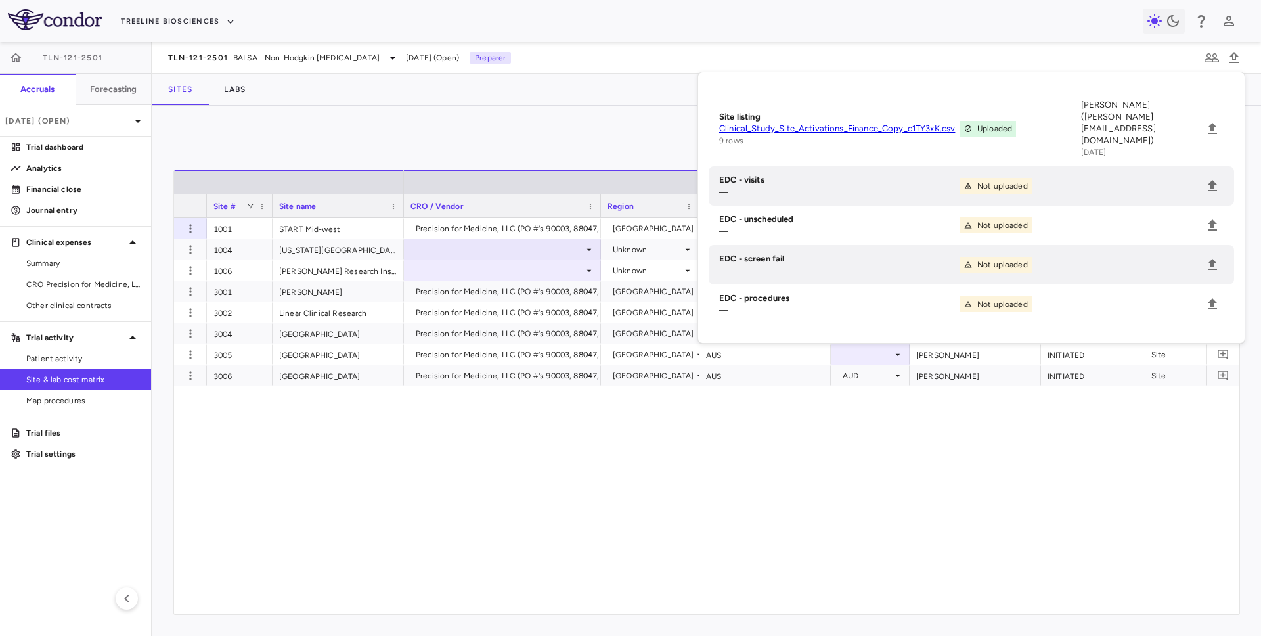
click at [809, 407] on div "Precision for Medicine, LLC (PO #'s 90003, 88047, 90721, 90814, 90815) United S…" at bounding box center [805, 416] width 802 height 396
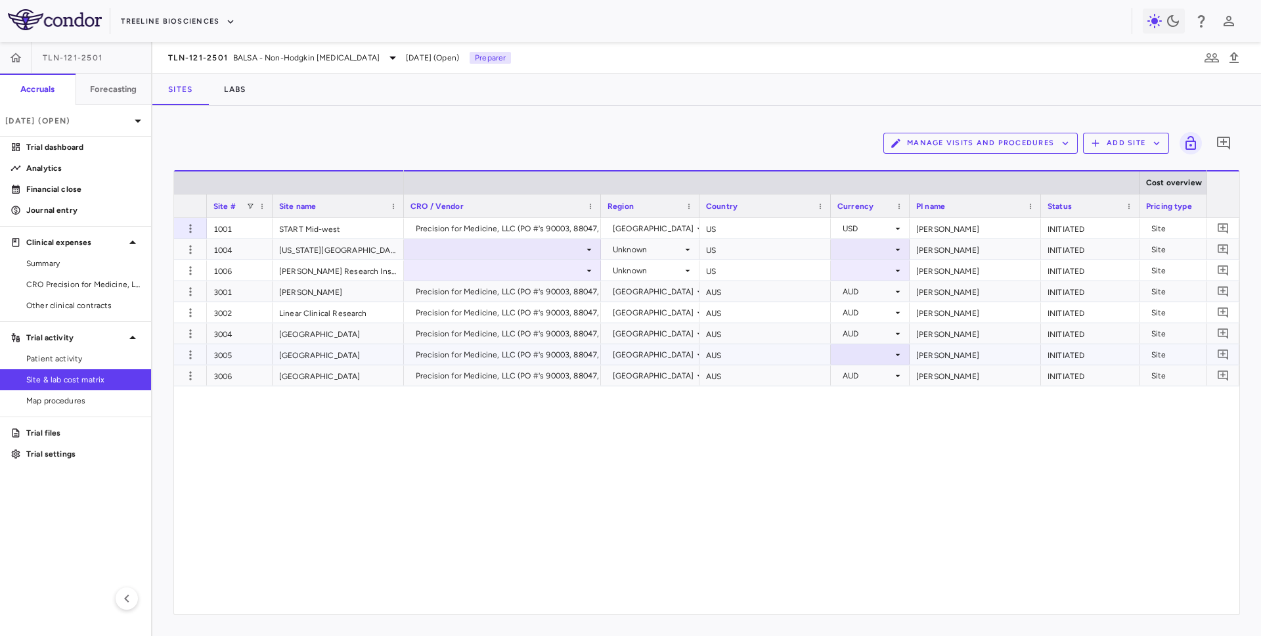
click at [873, 357] on div at bounding box center [870, 354] width 66 height 19
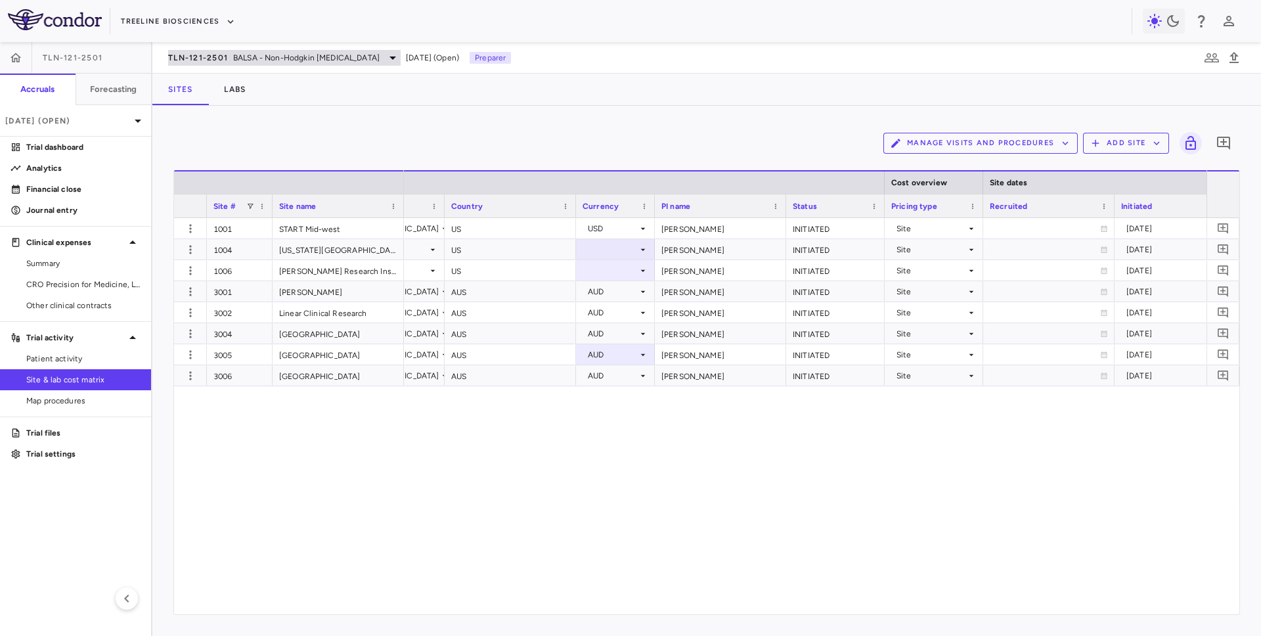
click at [280, 60] on span "BALSA - Non-Hodgkin Lymphomas" at bounding box center [306, 58] width 146 height 12
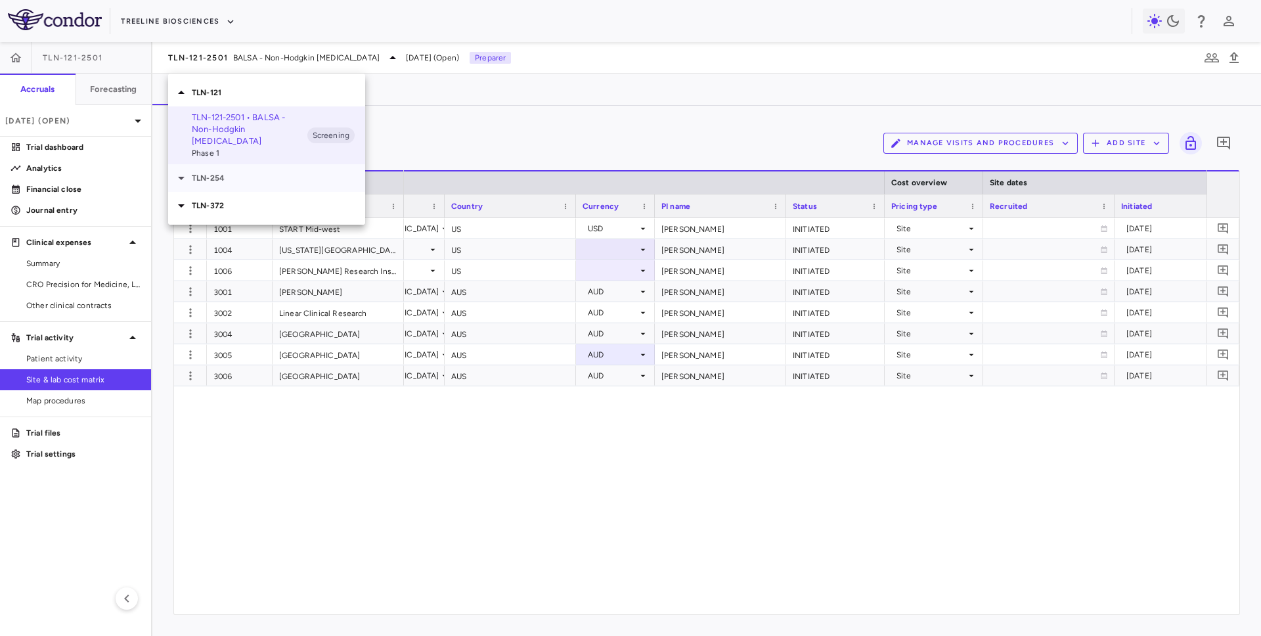
click at [230, 172] on p "TLN-254" at bounding box center [278, 178] width 173 height 12
click at [250, 197] on p "TLN-254-2401 • ELM - Blood Cell Disorders" at bounding box center [250, 209] width 116 height 24
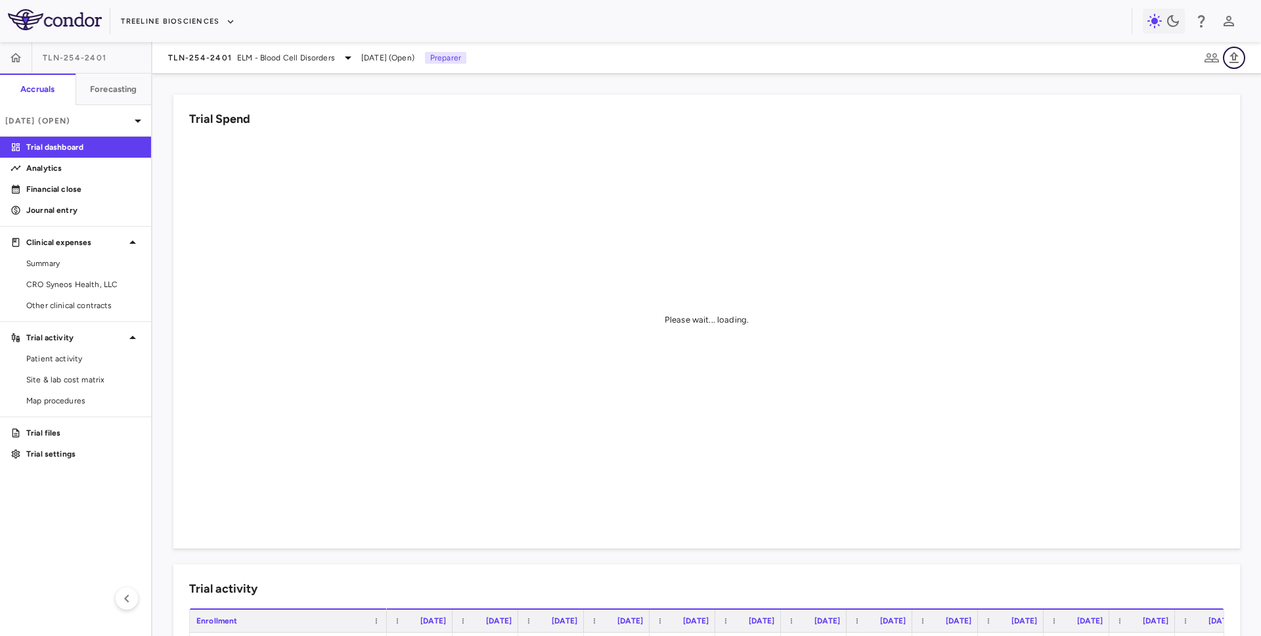
click at [1226, 66] on button "button" at bounding box center [1233, 58] width 22 height 22
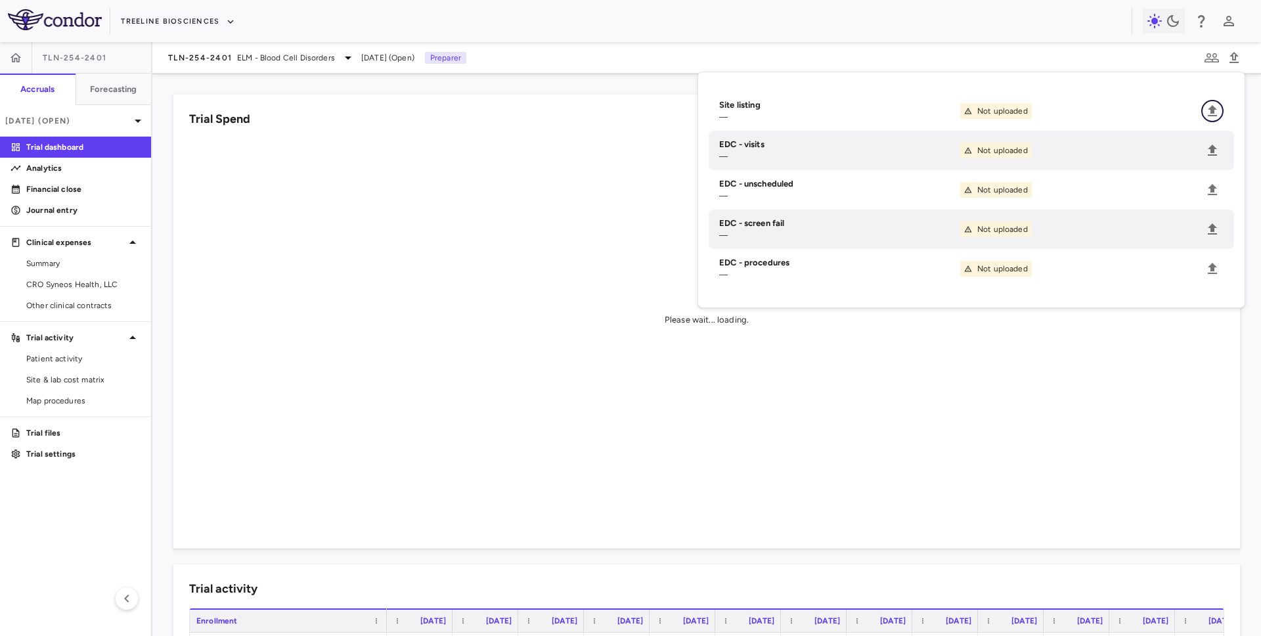
click at [1212, 105] on icon "Upload" at bounding box center [1212, 111] width 16 height 16
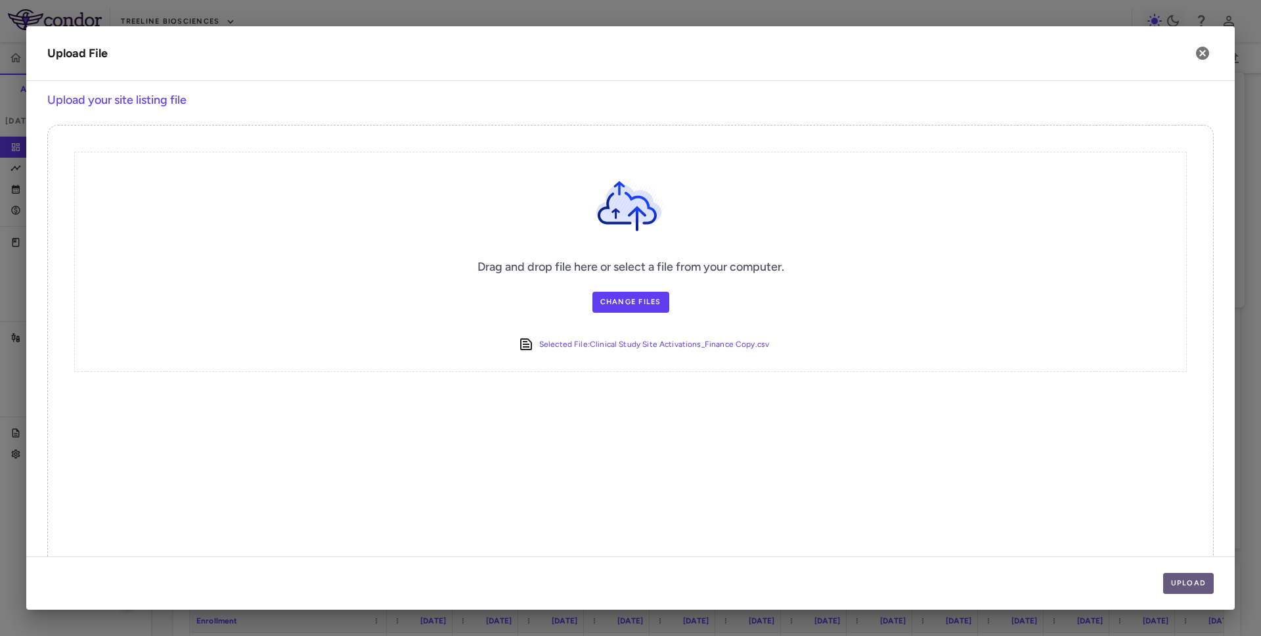
click at [1192, 582] on button "Upload" at bounding box center [1188, 583] width 51 height 21
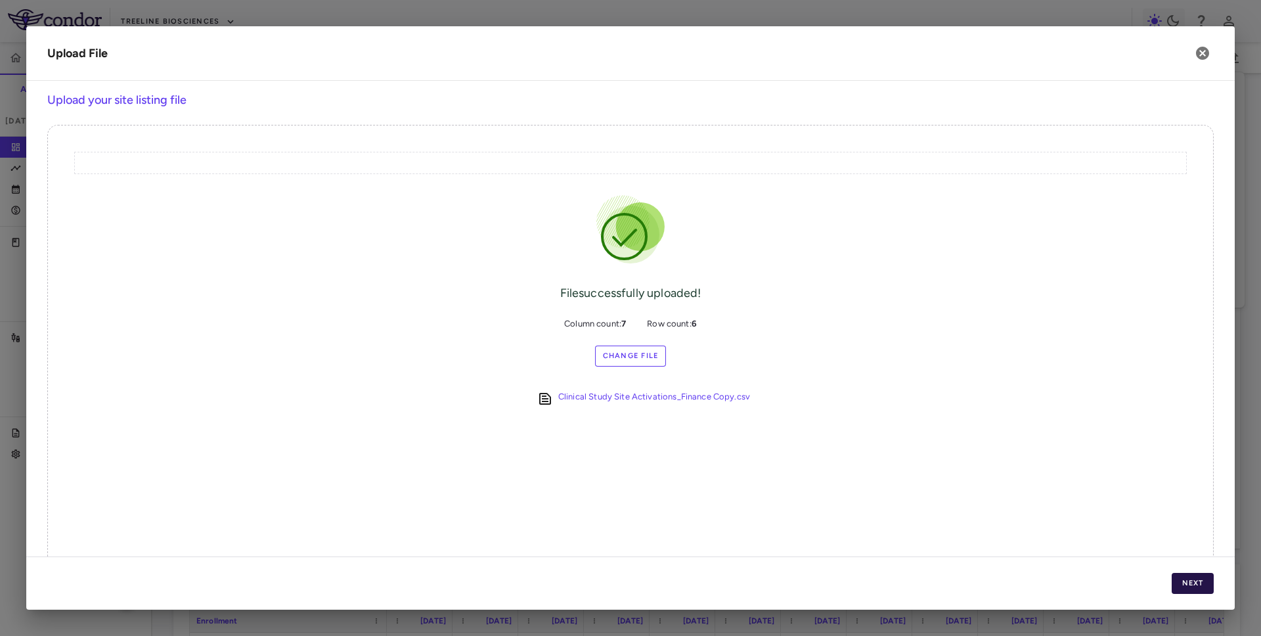
click at [1192, 581] on button "Next" at bounding box center [1192, 583] width 42 height 21
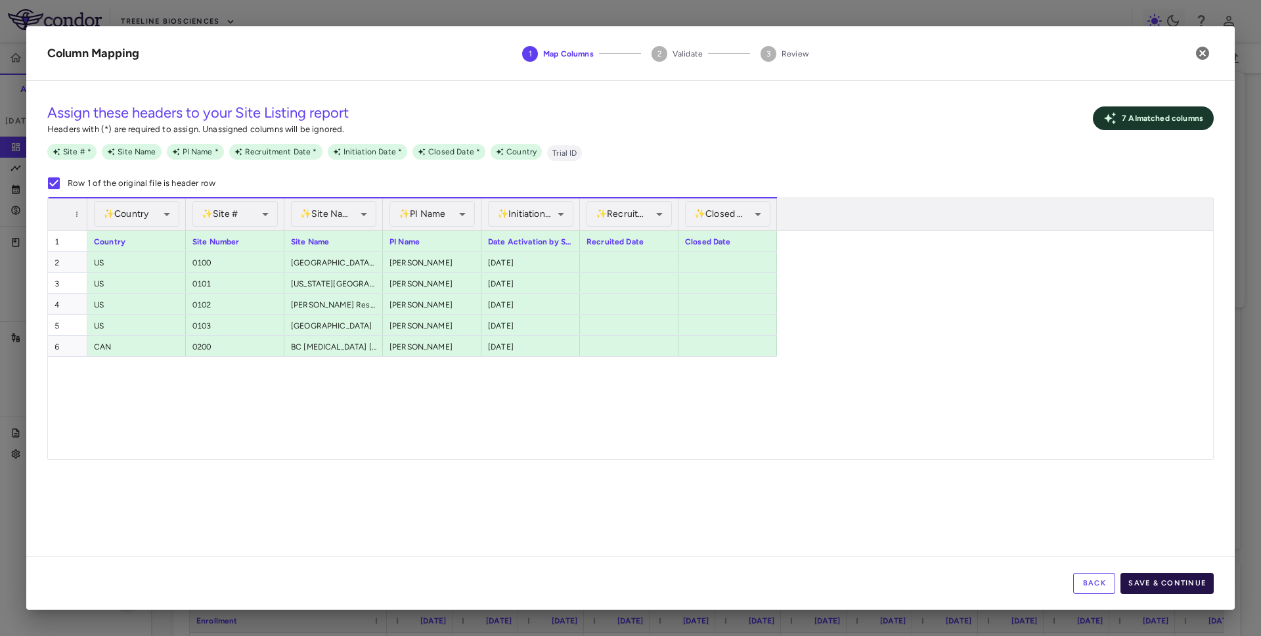
click at [1148, 578] on button "Save & Continue" at bounding box center [1166, 583] width 93 height 21
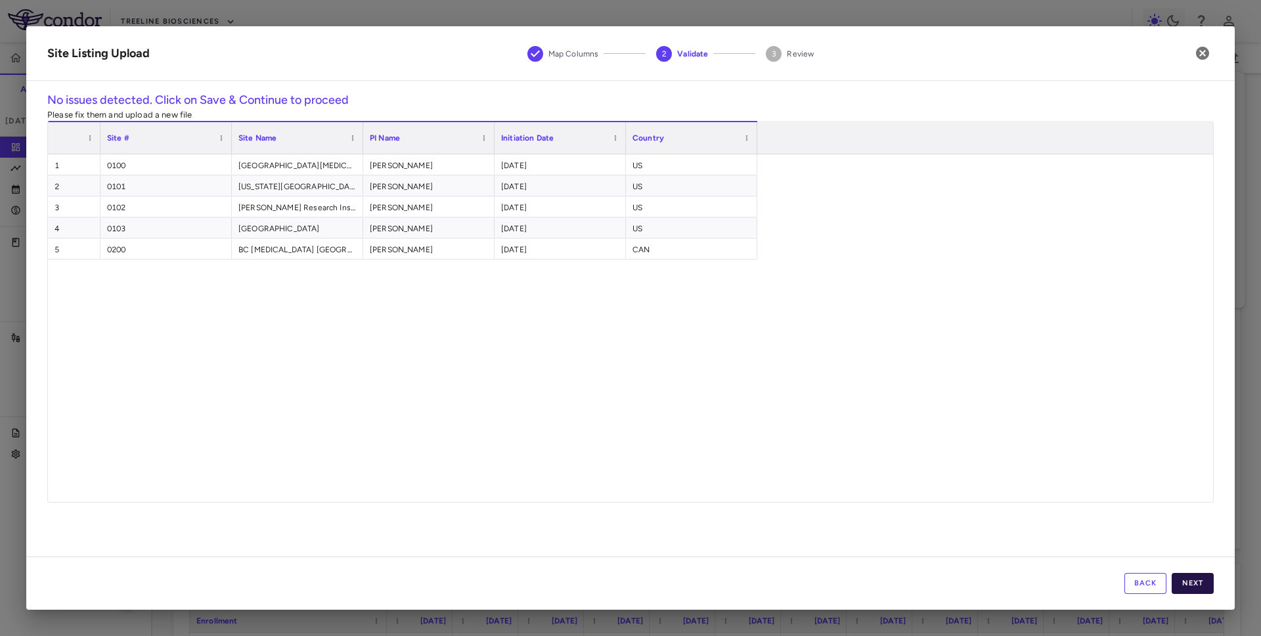
click at [1188, 582] on button "Next" at bounding box center [1192, 583] width 42 height 21
click at [1188, 582] on button "Save" at bounding box center [1192, 583] width 42 height 21
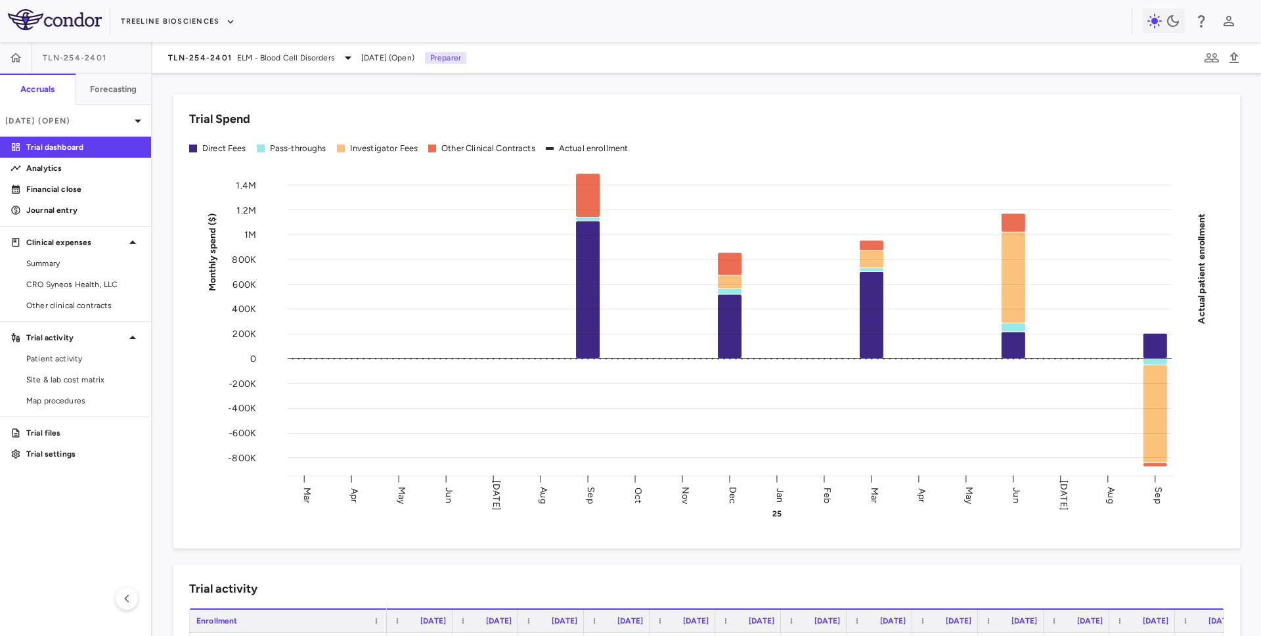
click at [222, 66] on div "TLN-254-2401 ELM - Blood Cell Disorders Sep 2025 (Open) Preparer" at bounding box center [706, 58] width 1108 height 32
click at [249, 51] on div "TLN-254-2401 ELM - Blood Cell Disorders" at bounding box center [262, 58] width 188 height 16
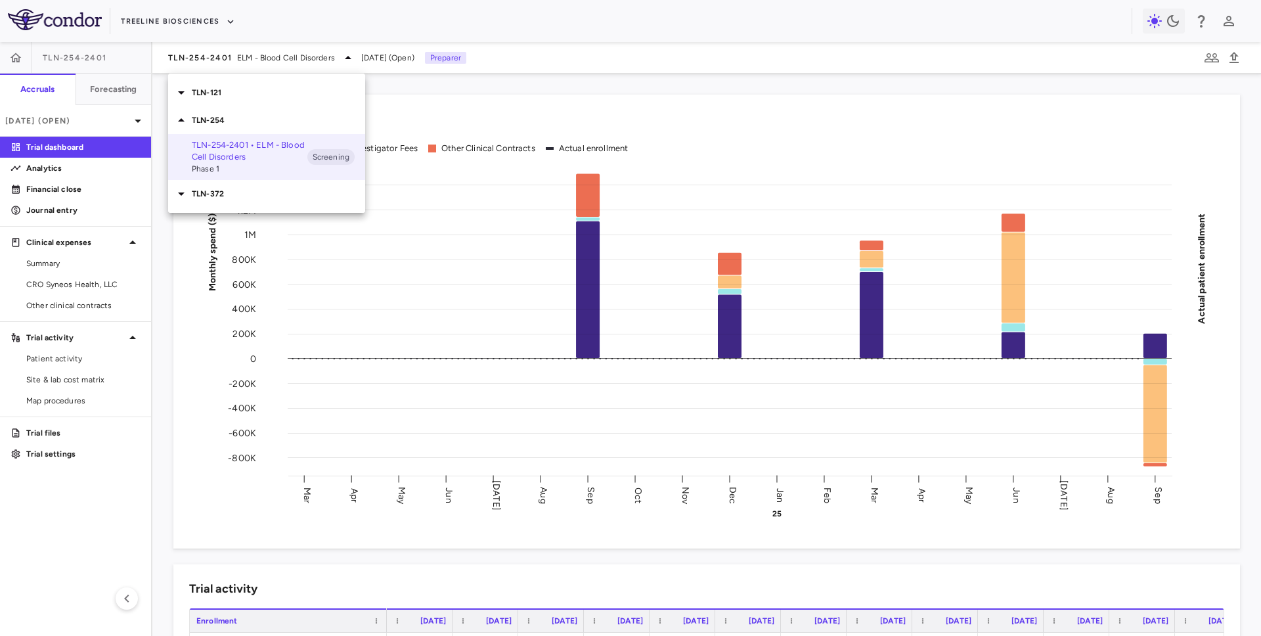
click at [231, 188] on p "TLN-372" at bounding box center [278, 194] width 173 height 12
click at [228, 224] on div "TLN-372-2501 • SPRUCE Phase 1" at bounding box center [250, 230] width 116 height 35
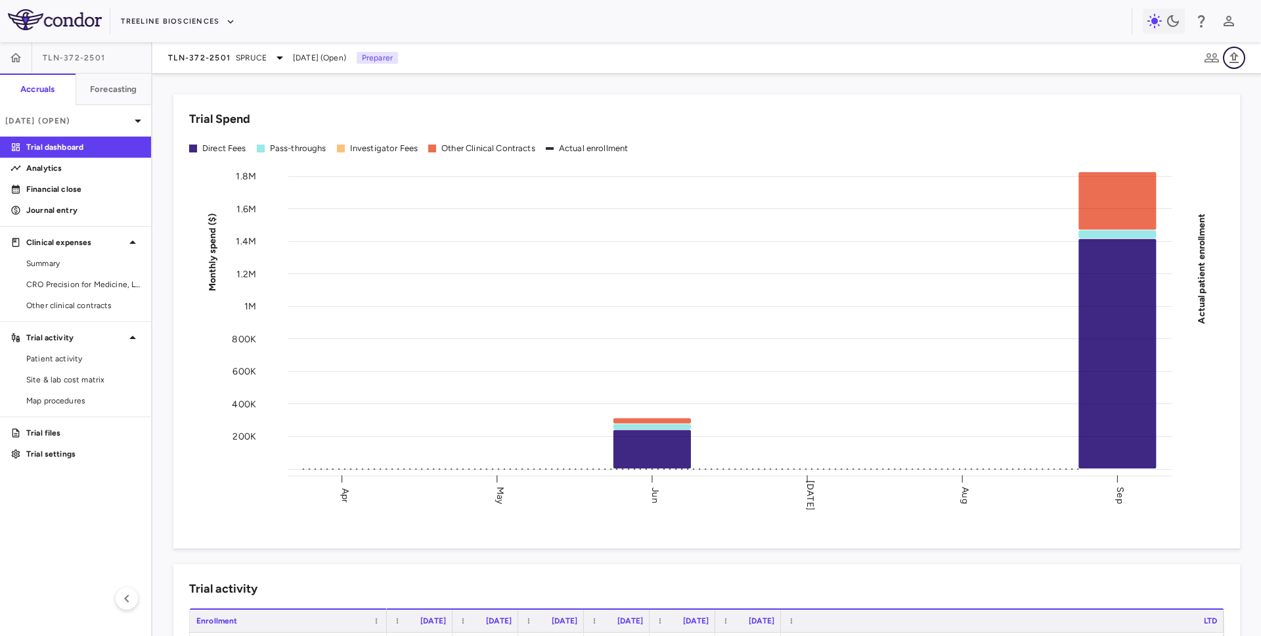
click at [1232, 58] on icon "button" at bounding box center [1233, 57] width 9 height 11
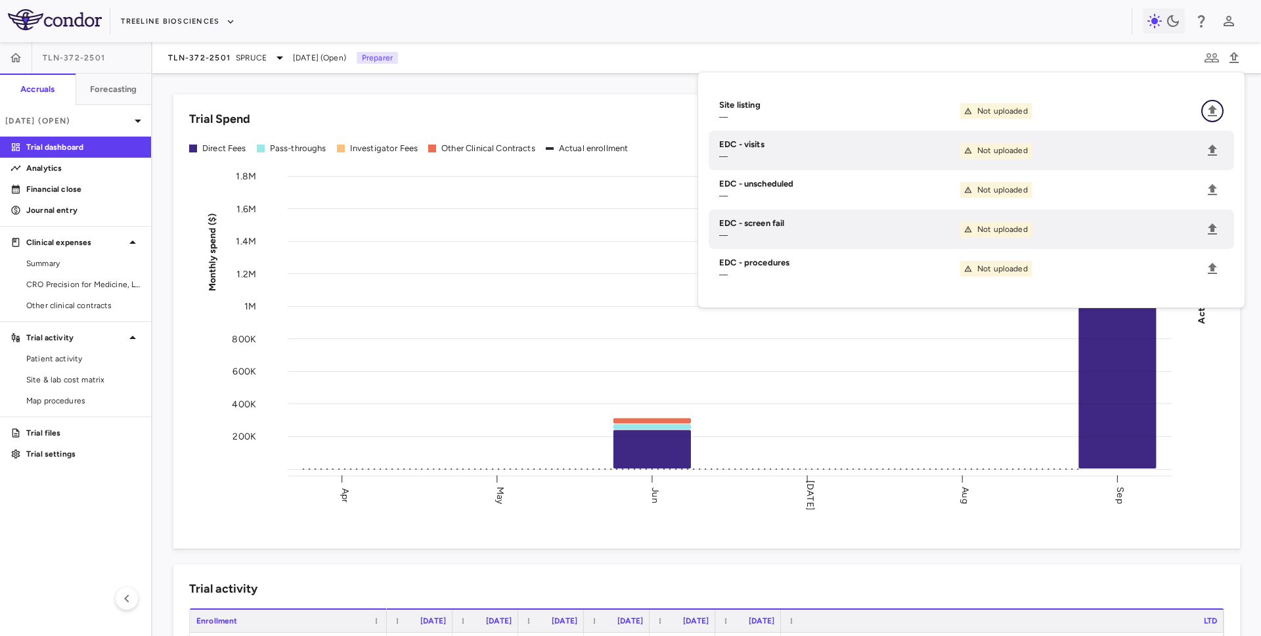
click at [1216, 114] on icon "Upload" at bounding box center [1212, 111] width 16 height 16
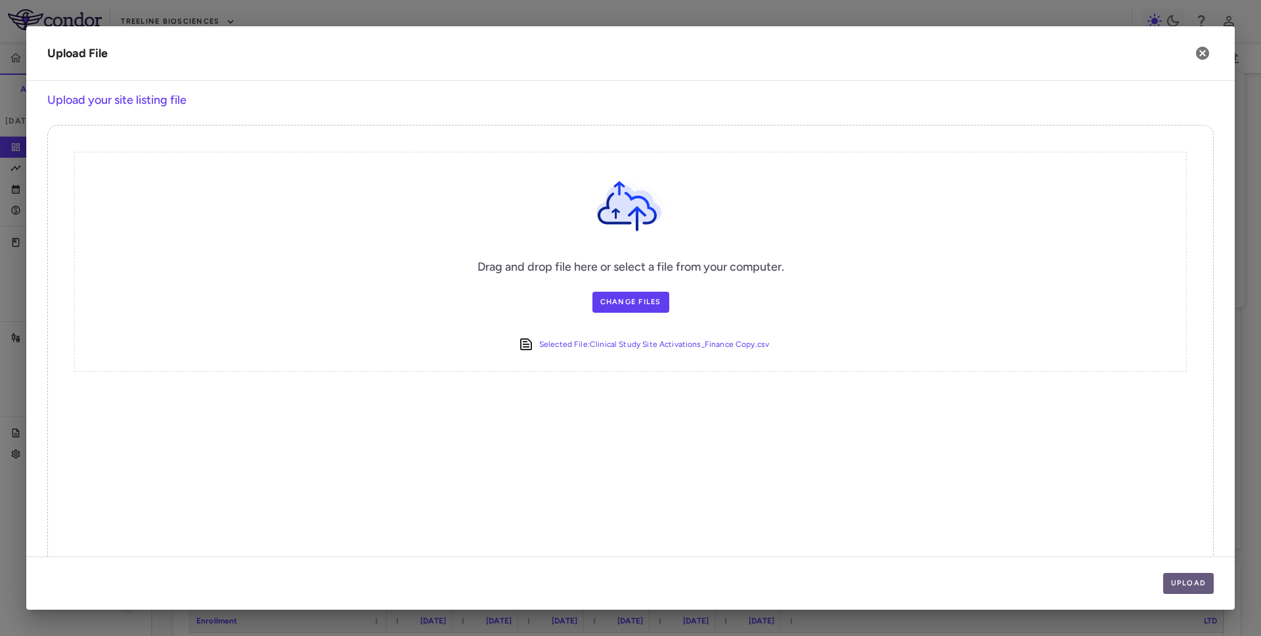
click at [1201, 584] on button "Upload" at bounding box center [1188, 583] width 51 height 21
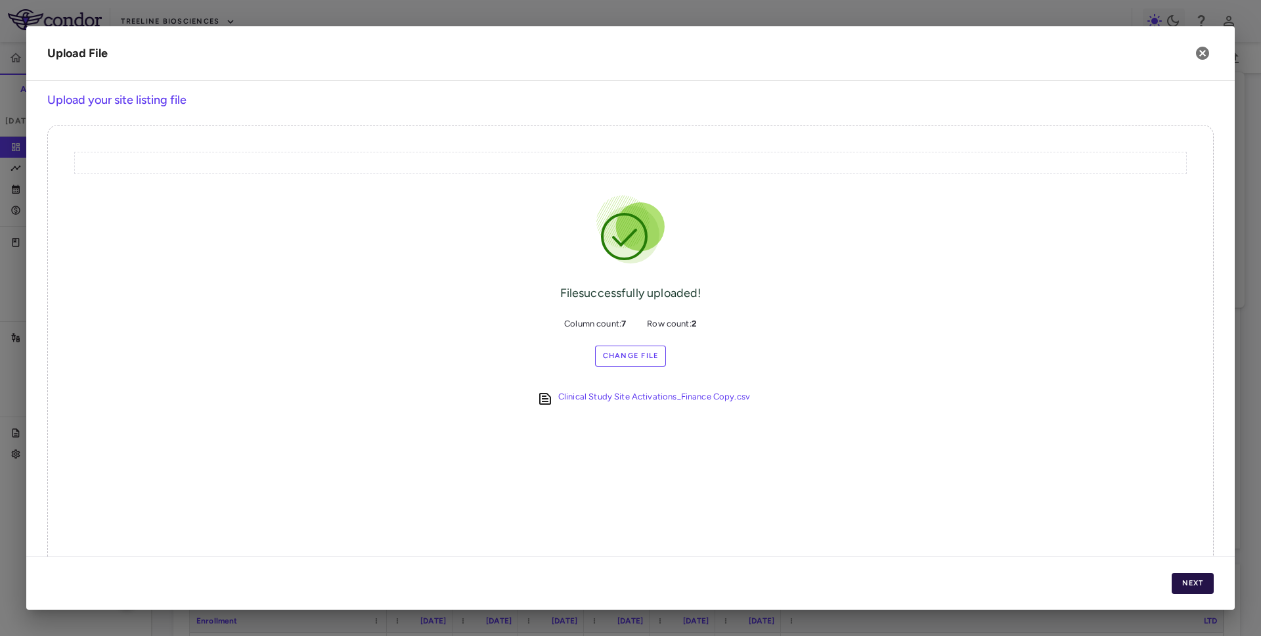
click at [1201, 584] on button "Next" at bounding box center [1192, 583] width 42 height 21
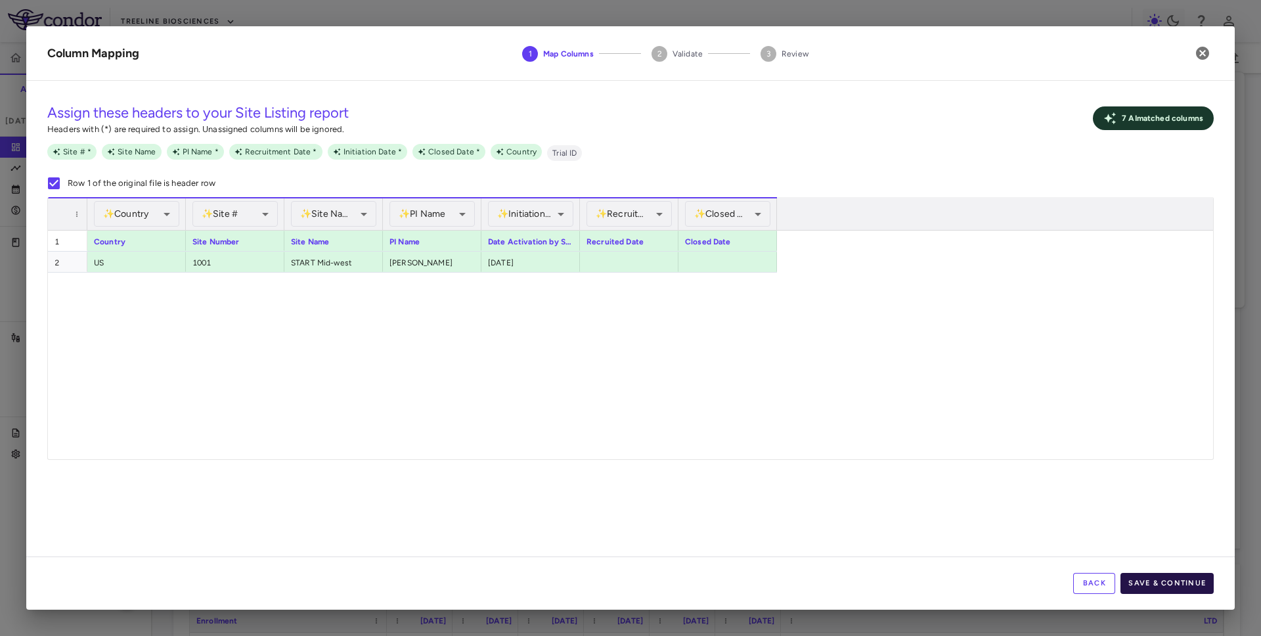
click at [1145, 591] on button "Save & Continue" at bounding box center [1166, 583] width 93 height 21
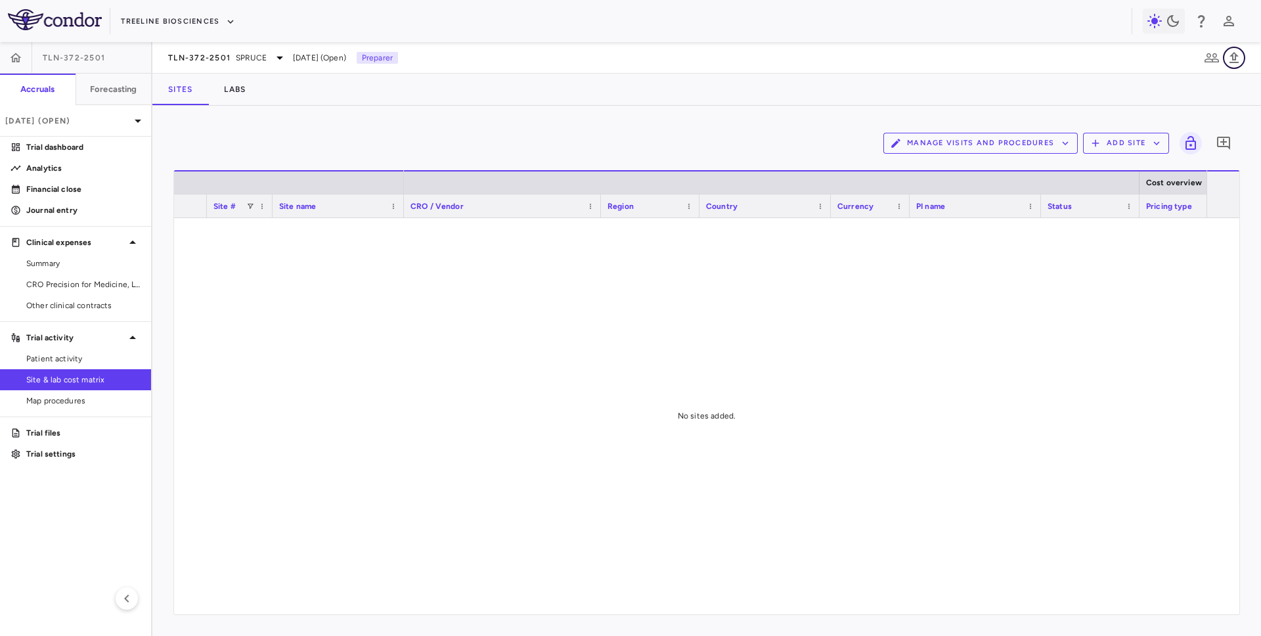
click at [1237, 61] on icon "button" at bounding box center [1234, 58] width 16 height 16
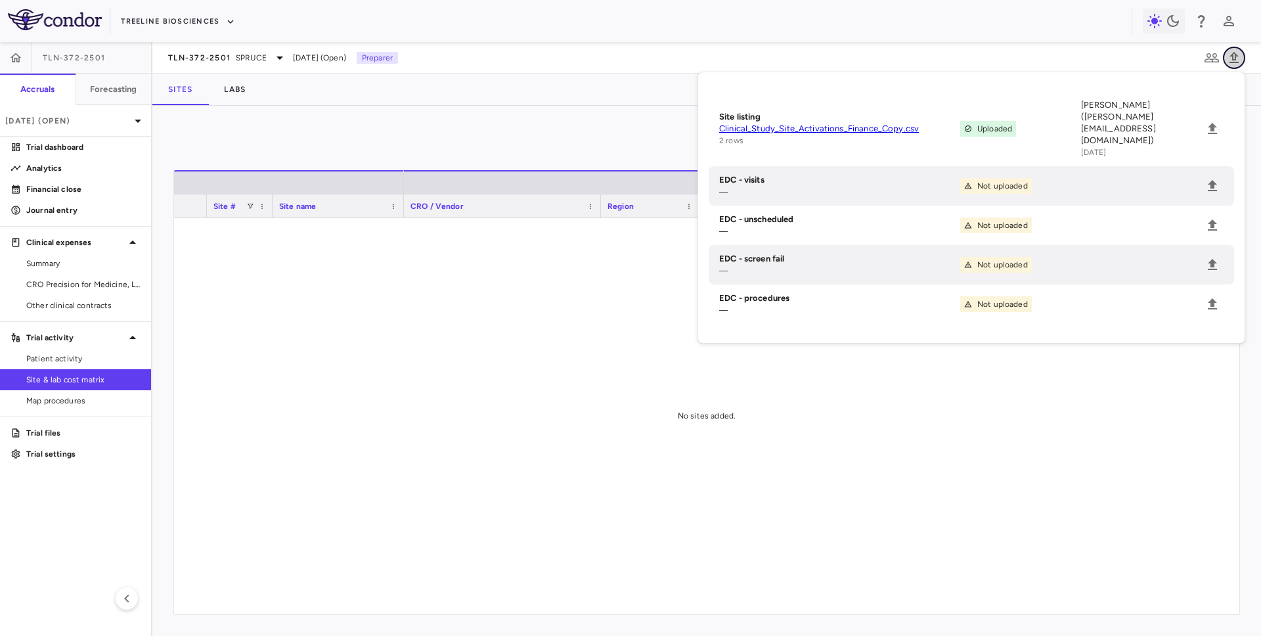
click at [1237, 62] on icon "button" at bounding box center [1233, 57] width 9 height 11
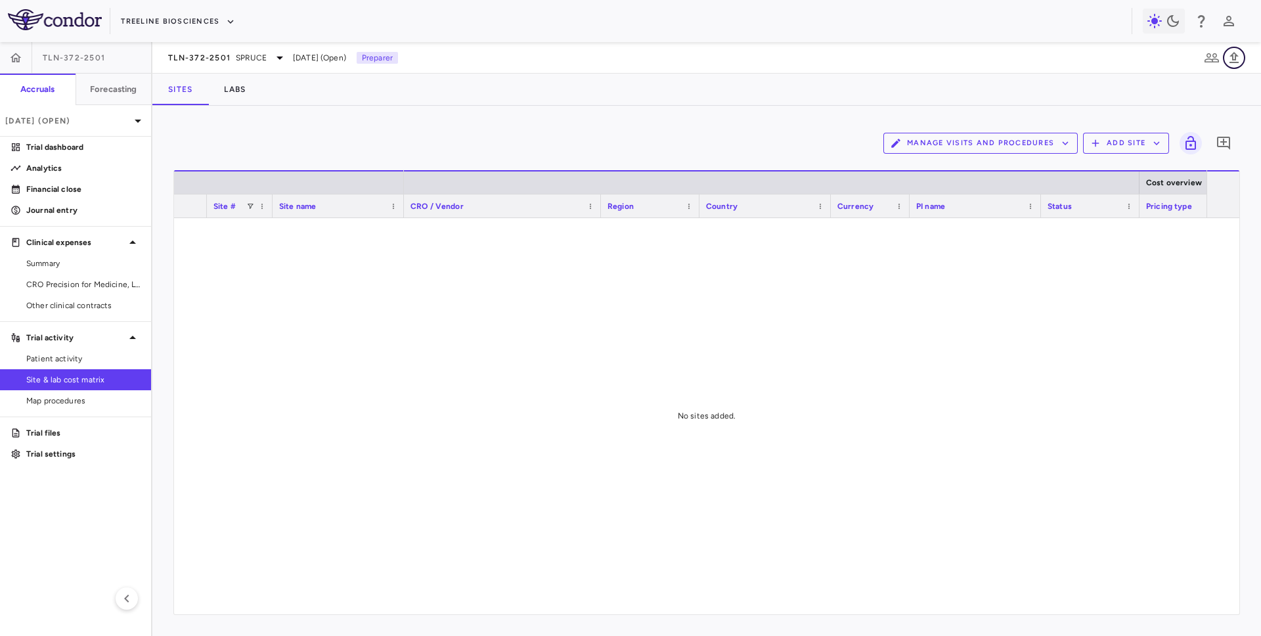
click at [1231, 54] on icon "button" at bounding box center [1233, 57] width 9 height 11
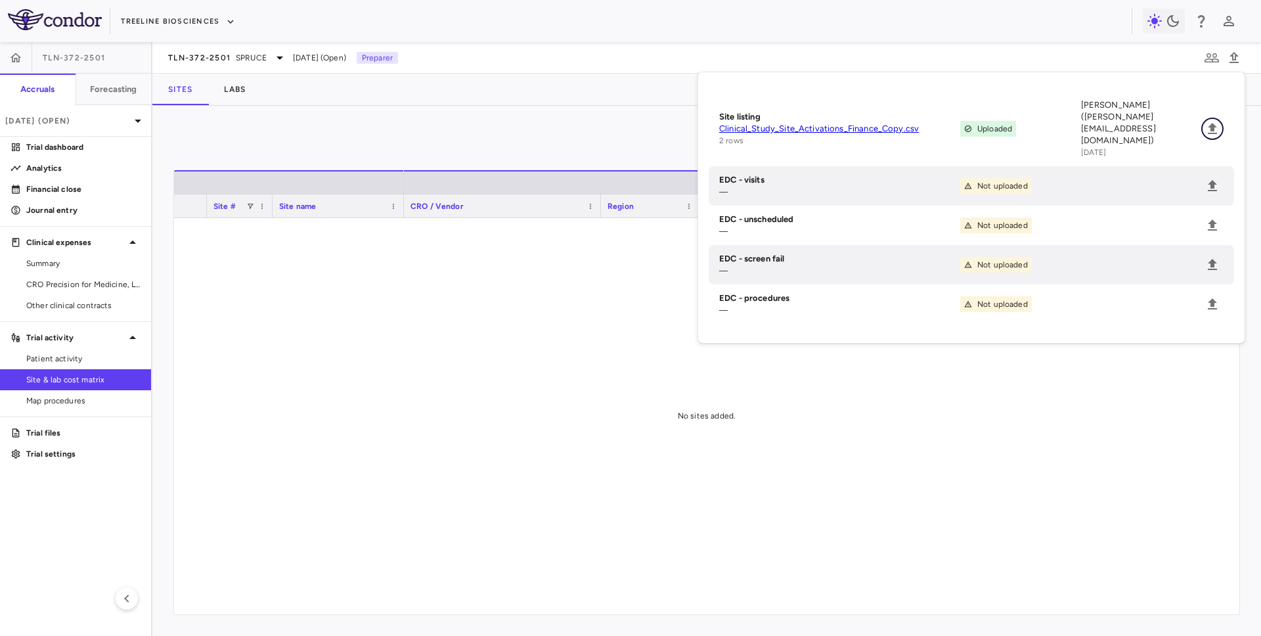
click at [1206, 121] on icon "Upload" at bounding box center [1212, 129] width 16 height 16
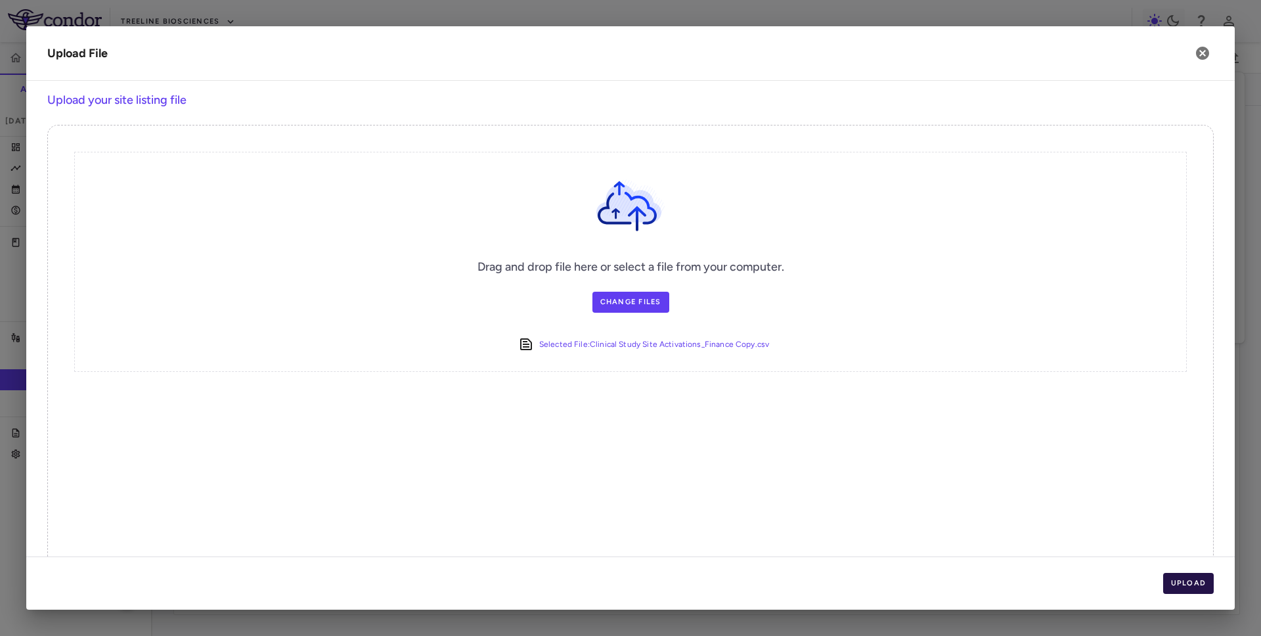
click at [1200, 584] on button "Upload" at bounding box center [1188, 583] width 51 height 21
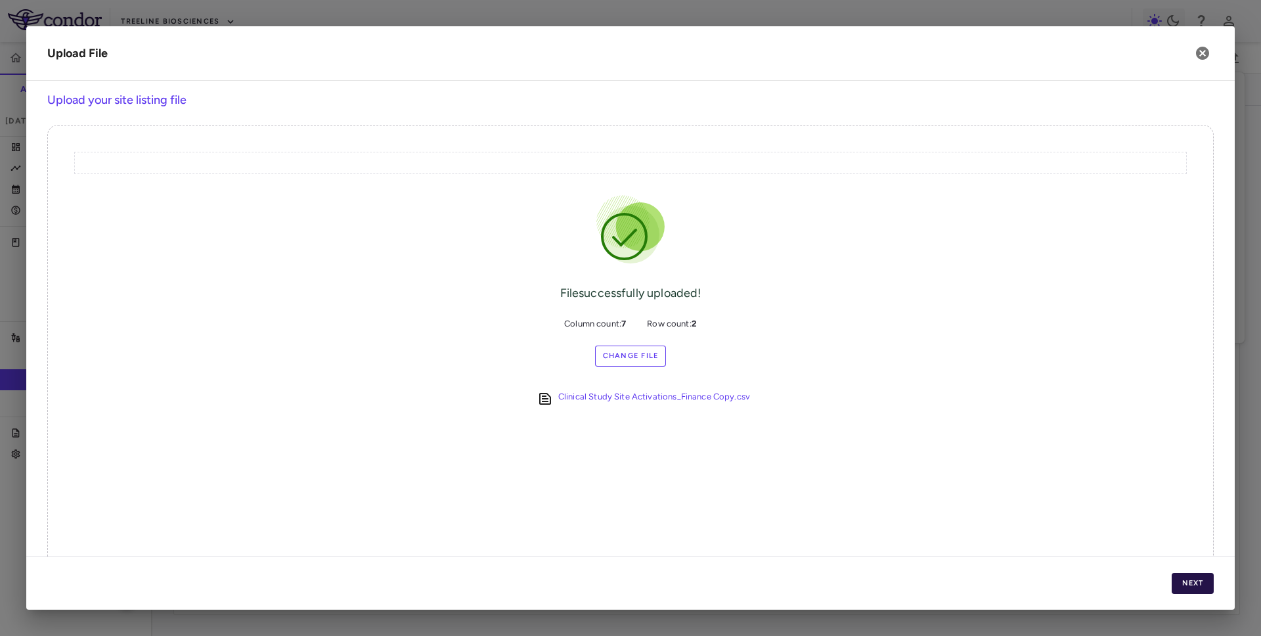
click at [1200, 584] on button "Next" at bounding box center [1192, 583] width 42 height 21
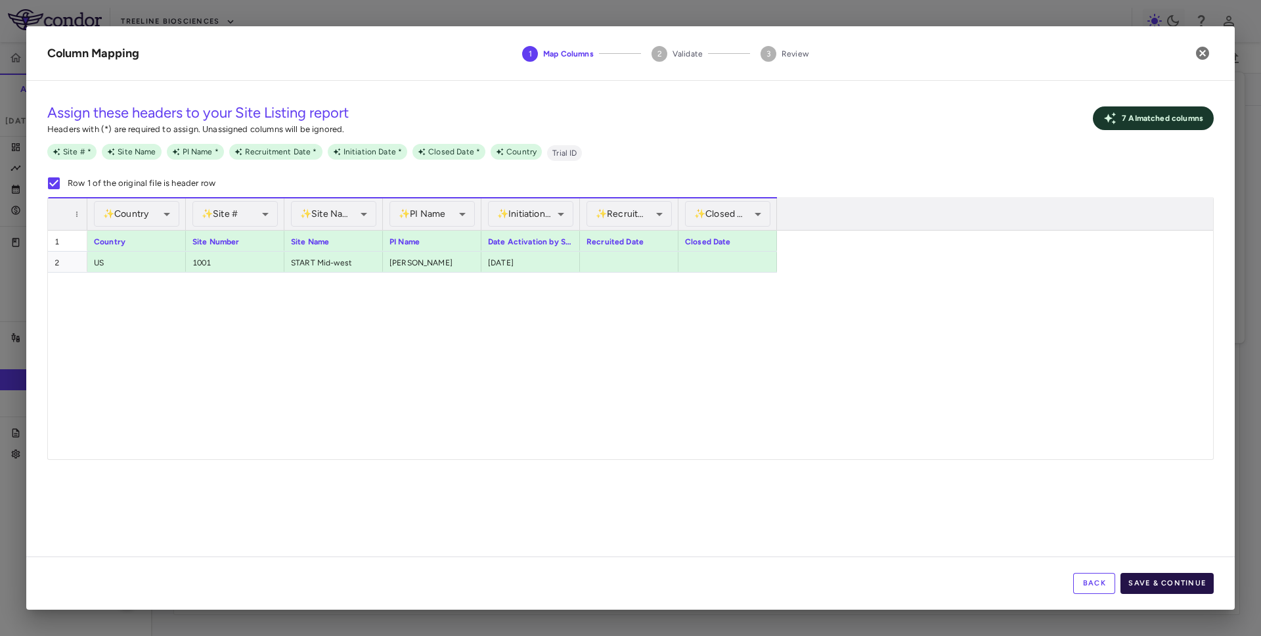
click at [1199, 583] on button "Save & Continue" at bounding box center [1166, 583] width 93 height 21
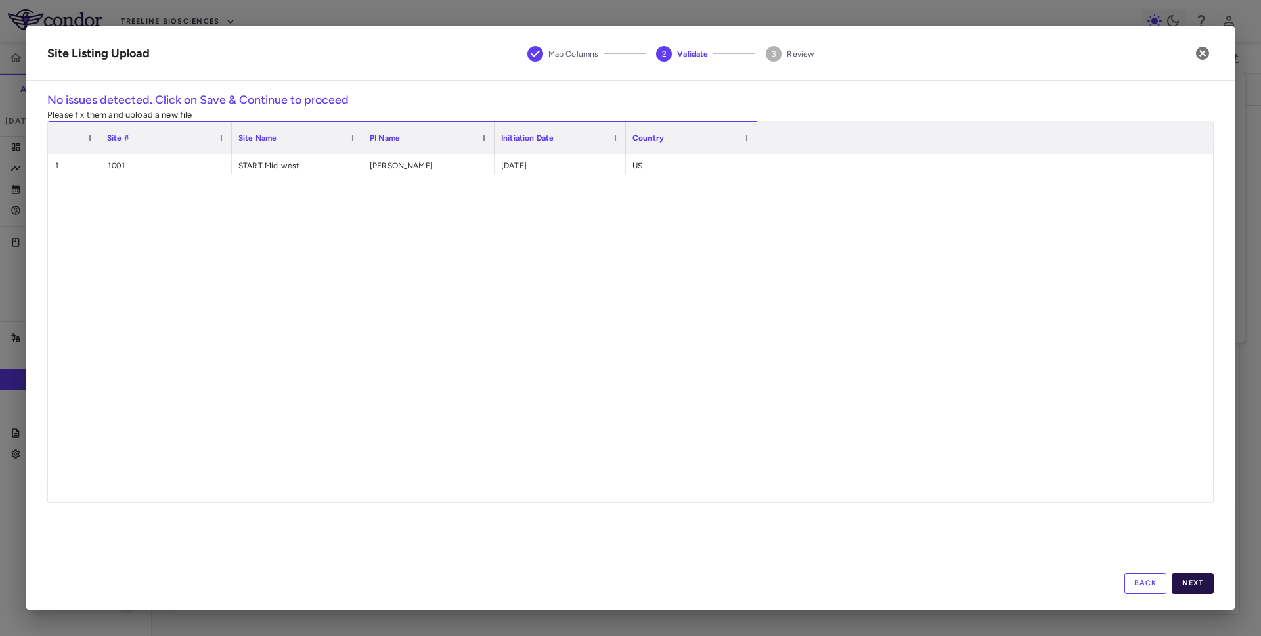
click at [1188, 579] on button "Next" at bounding box center [1192, 583] width 42 height 21
click at [1196, 583] on button "Save" at bounding box center [1192, 583] width 42 height 21
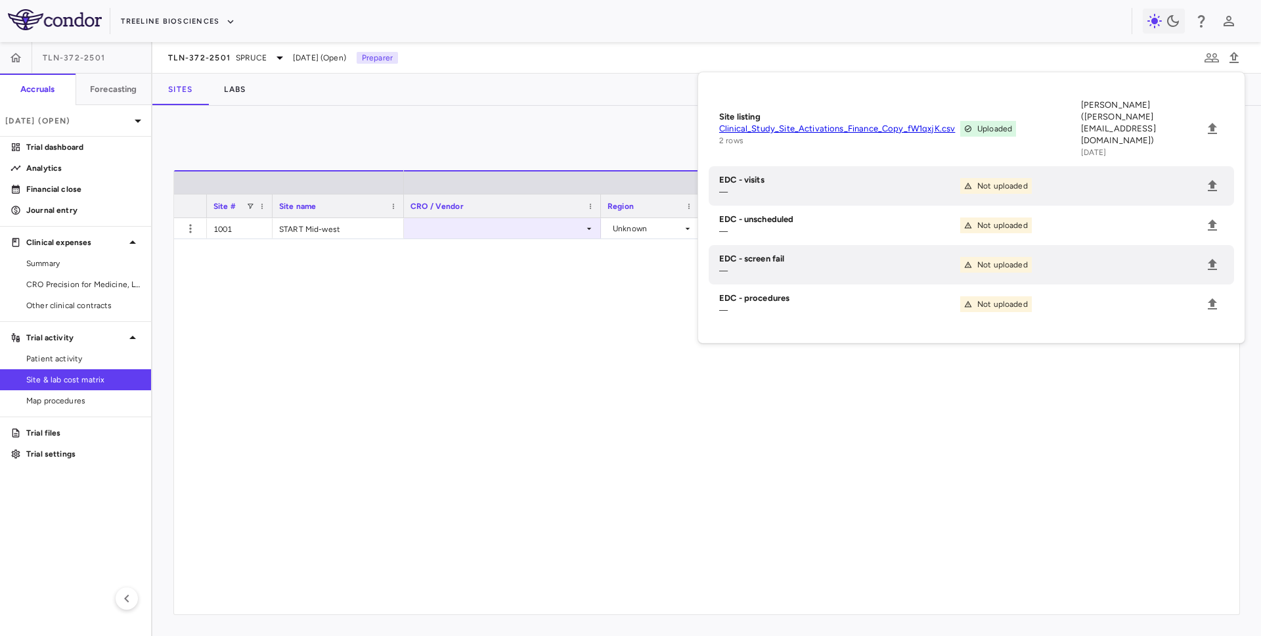
click at [861, 455] on div "Unknown US Nehal Lakhani INITIATED Site" at bounding box center [805, 416] width 802 height 396
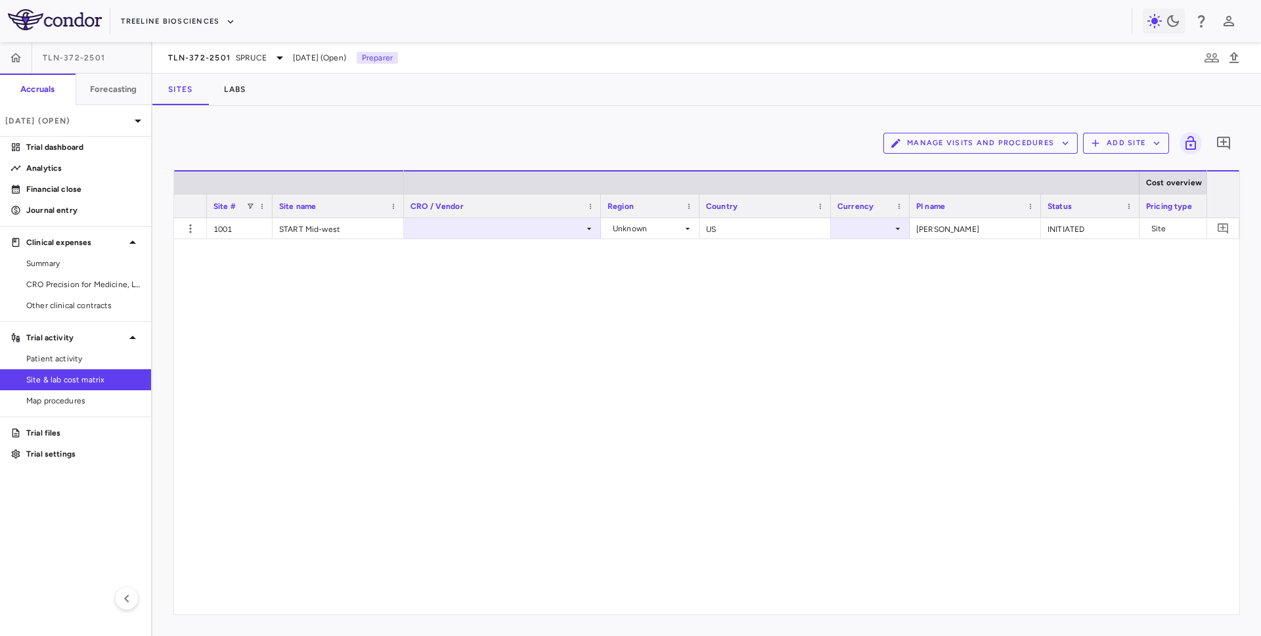
click at [546, 225] on div at bounding box center [502, 228] width 184 height 19
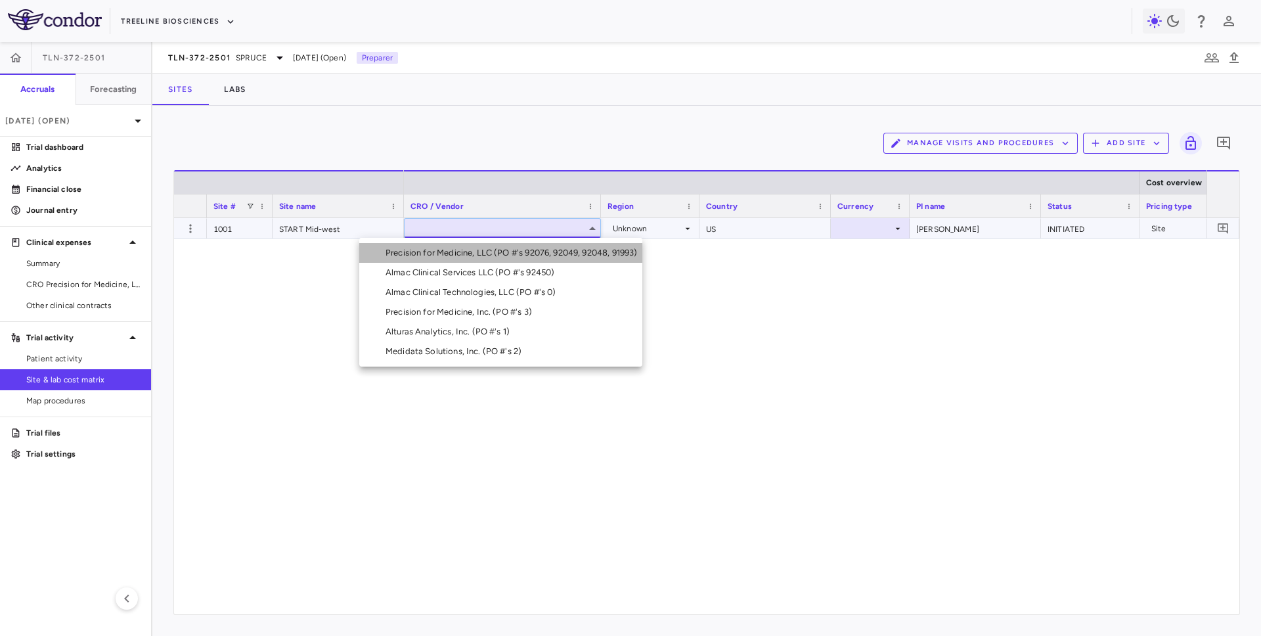
click at [479, 252] on div "Precision for Medicine, LLC (PO #'s 92076, 92049, 92048, 91993)" at bounding box center [513, 253] width 257 height 12
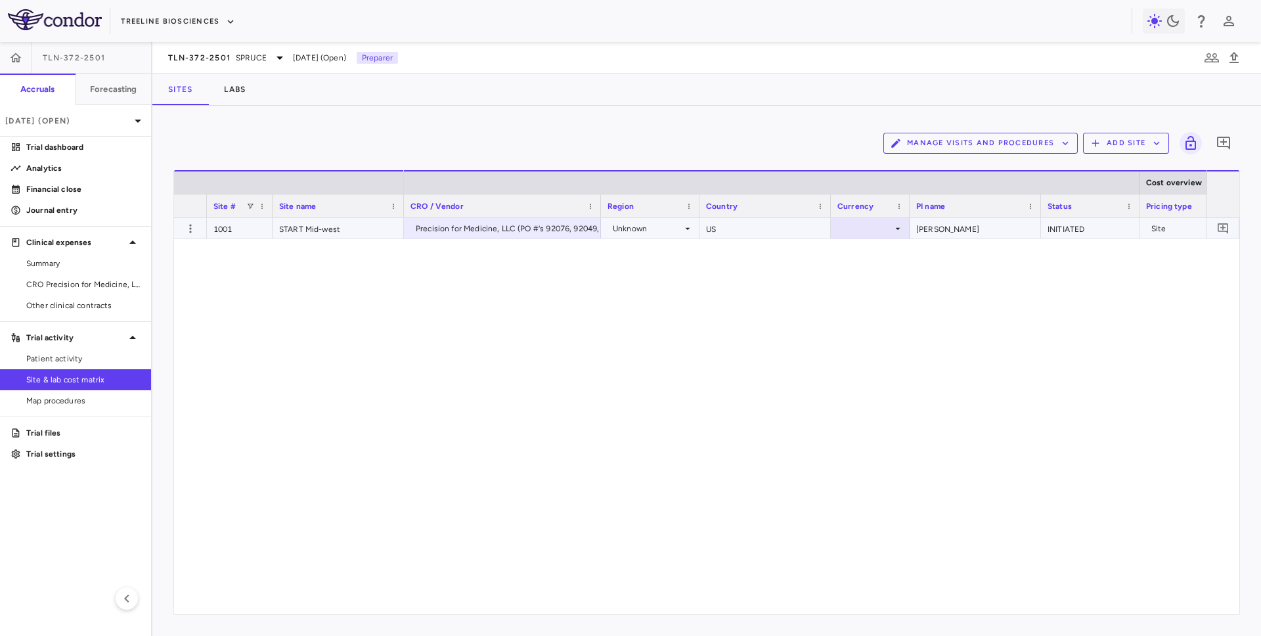
click at [666, 228] on div "Unknown" at bounding box center [648, 228] width 70 height 21
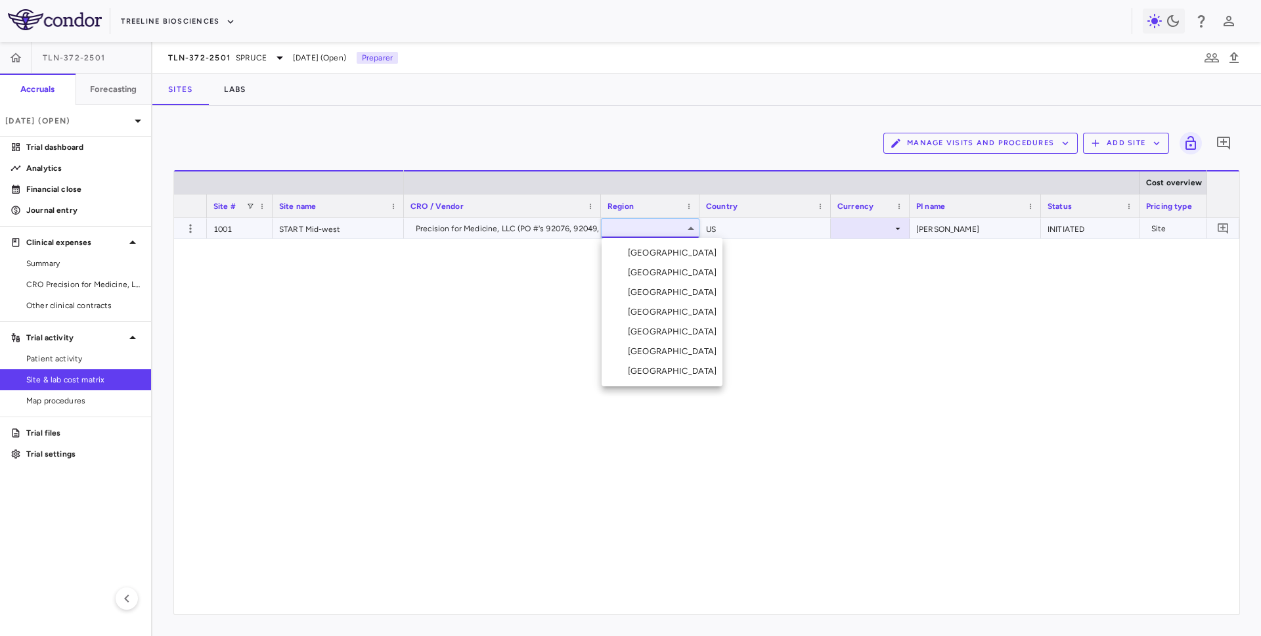
click at [645, 365] on div "United States" at bounding box center [675, 371] width 95 height 12
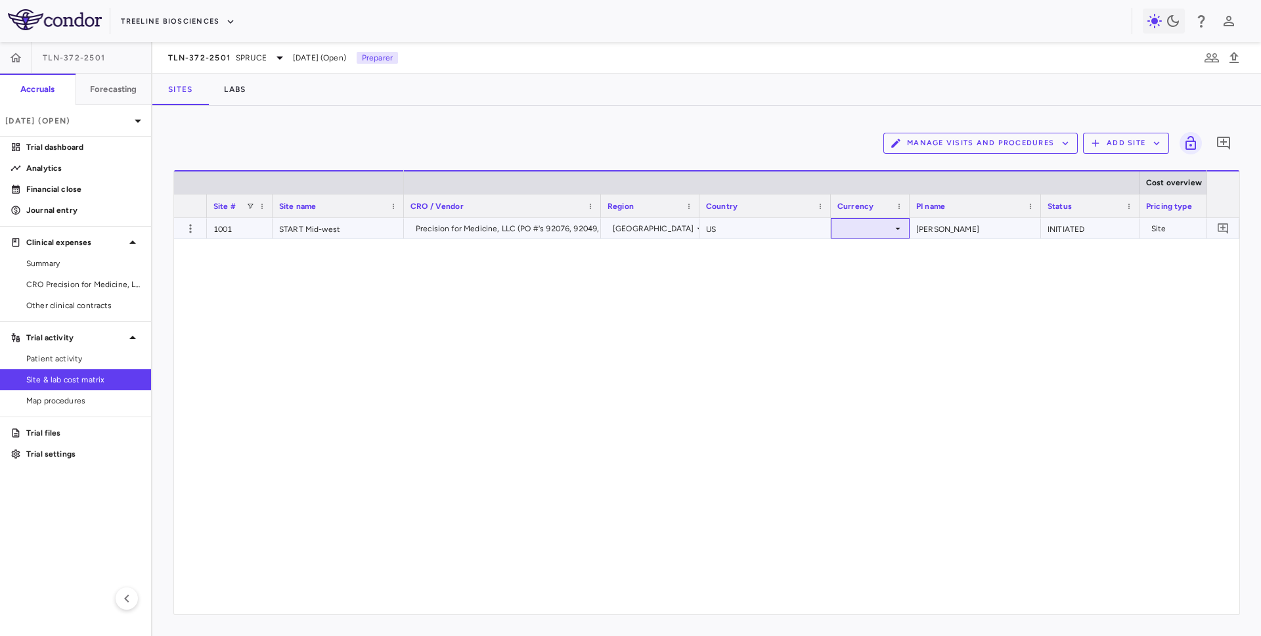
click at [856, 228] on div at bounding box center [870, 228] width 66 height 19
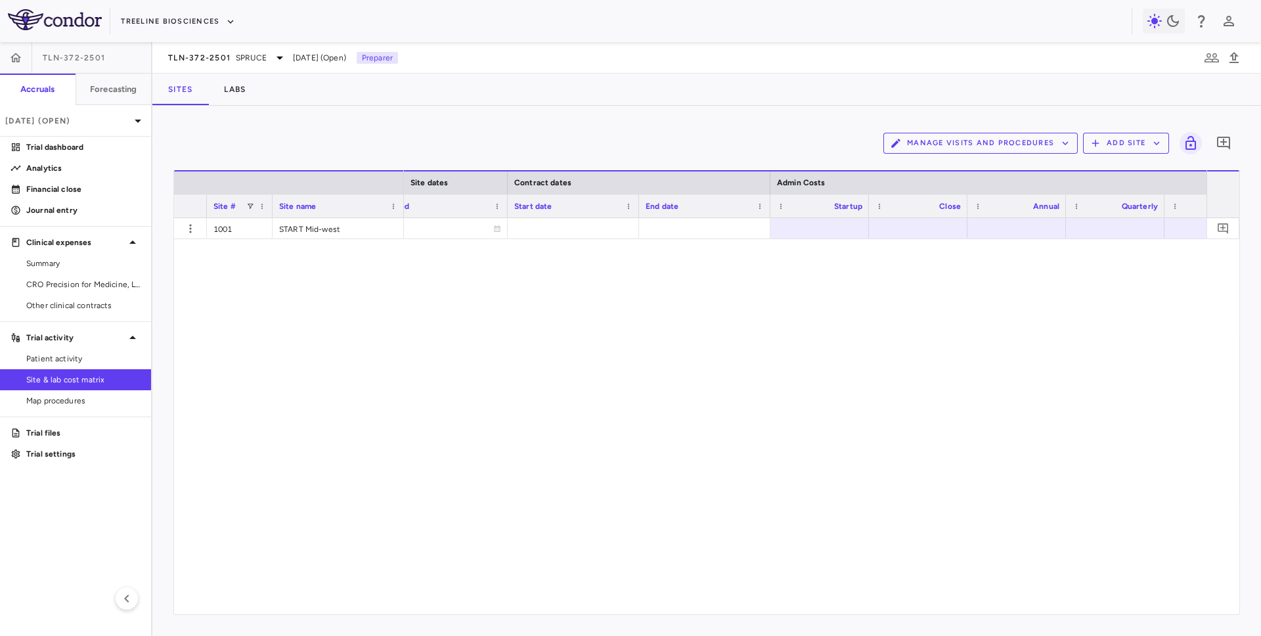
click at [1013, 144] on button "Manage Visits and Procedures" at bounding box center [980, 143] width 194 height 21
click at [973, 171] on li "Visit Schedules" at bounding box center [966, 169] width 140 height 20
